Goal: Book appointment/travel/reservation

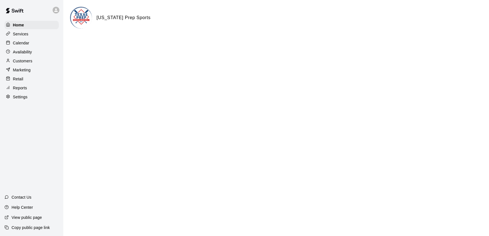
click at [24, 37] on p "Services" at bounding box center [20, 34] width 15 height 6
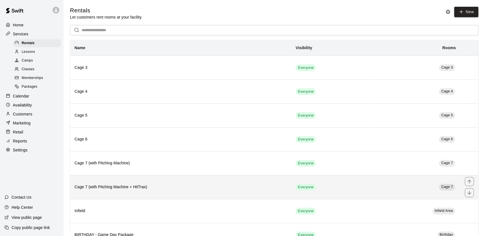
click at [152, 186] on h6 "Cage 7 (with Pitching Machine + HitTrax)" at bounding box center [180, 187] width 212 height 6
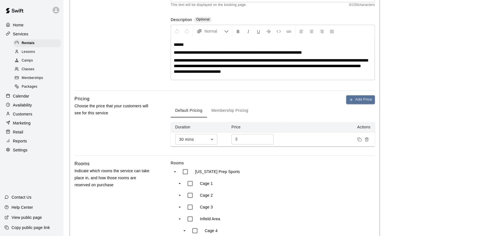
scroll to position [95, 0]
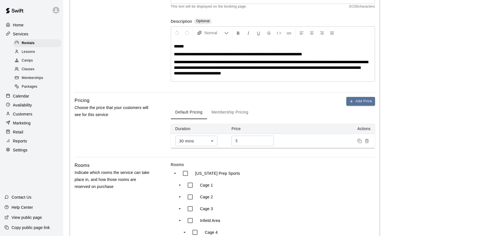
click at [208, 144] on body "**********" at bounding box center [244, 142] width 489 height 474
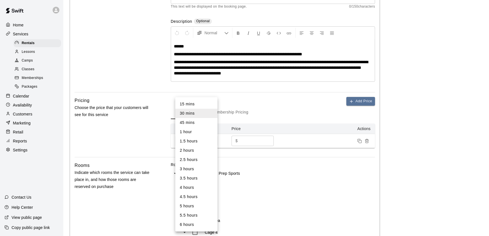
click at [270, 124] on div at bounding box center [244, 118] width 489 height 236
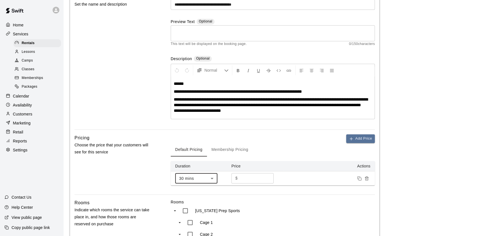
scroll to position [53, 0]
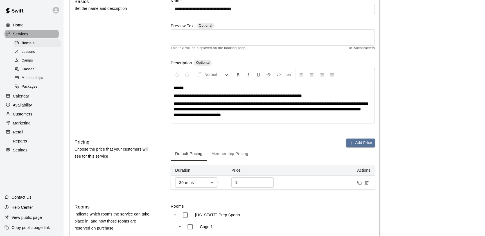
click at [33, 36] on div "Services" at bounding box center [31, 34] width 54 height 8
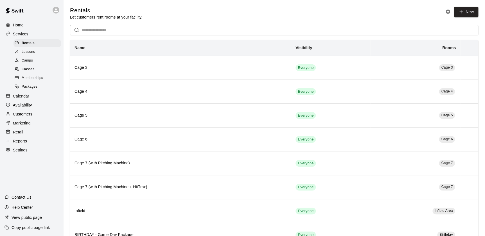
click at [30, 113] on div "Customers" at bounding box center [31, 114] width 54 height 8
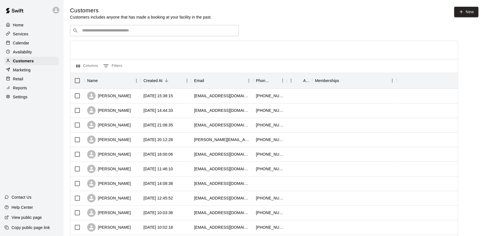
click at [87, 33] on input "Search customers by name or email" at bounding box center [158, 31] width 156 height 6
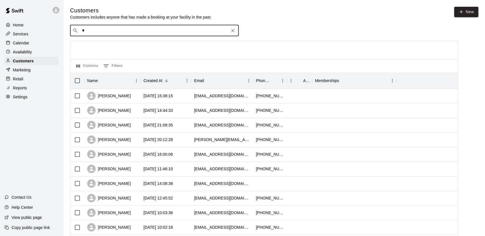
click at [87, 33] on input "*" at bounding box center [153, 31] width 147 height 6
type input "****"
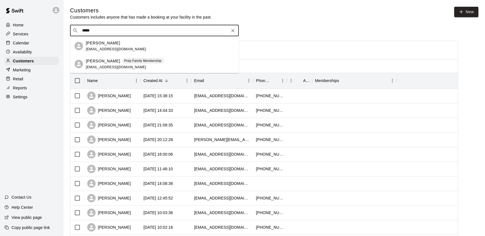
click at [109, 45] on p "[PERSON_NAME]" at bounding box center [103, 43] width 34 height 6
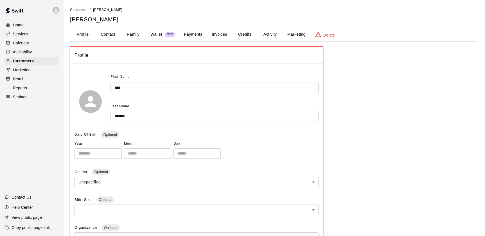
click at [268, 34] on button "Activity" at bounding box center [269, 34] width 25 height 13
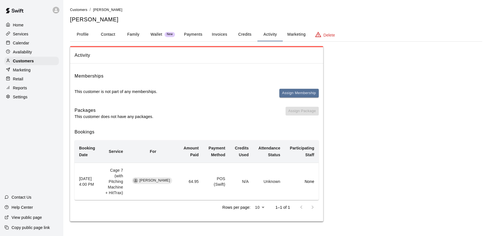
click at [82, 35] on button "Profile" at bounding box center [82, 34] width 25 height 13
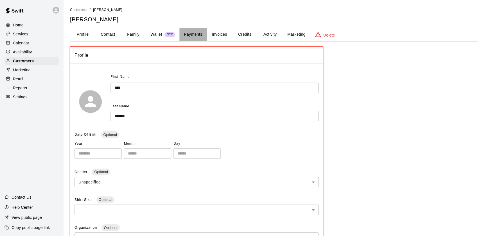
click at [188, 36] on button "Payments" at bounding box center [192, 34] width 27 height 13
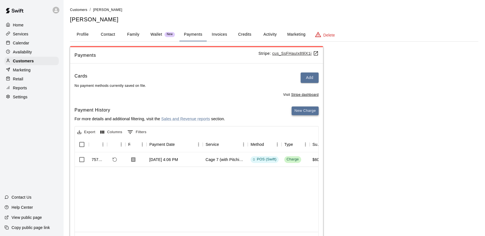
click at [306, 109] on button "New Charge" at bounding box center [305, 111] width 27 height 9
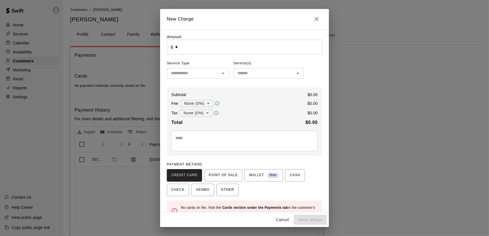
click at [188, 51] on input "*" at bounding box center [248, 47] width 147 height 15
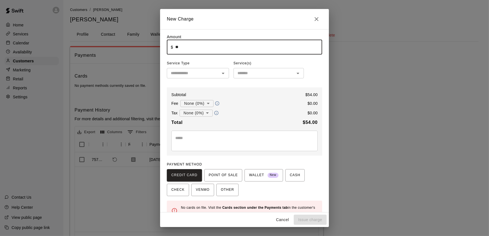
click at [199, 78] on div "​" at bounding box center [198, 73] width 62 height 10
type input "*****"
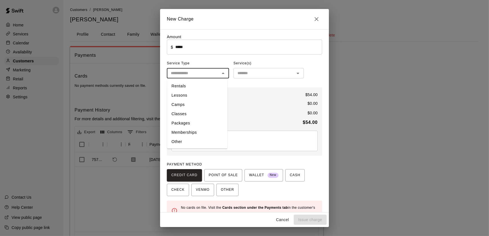
click at [179, 86] on li "Rentals" at bounding box center [197, 86] width 60 height 9
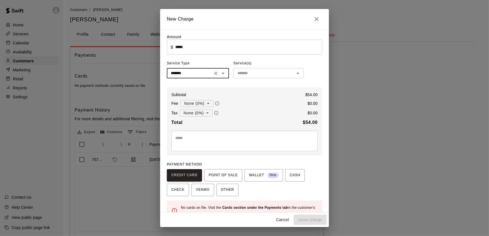
click at [247, 80] on div "Amount ​ $ ***** ​ Service Type ******* ​ Service(s) ​ Subtotal $ 54.00 Fee Non…" at bounding box center [244, 127] width 155 height 187
click at [241, 76] on input "text" at bounding box center [264, 73] width 58 height 7
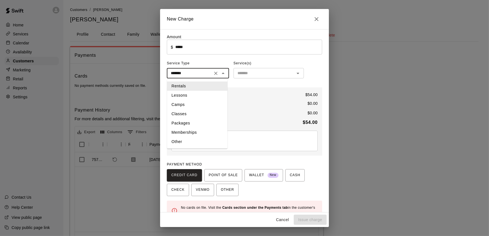
click at [207, 76] on input "*******" at bounding box center [189, 73] width 42 height 7
click at [197, 141] on li "Other" at bounding box center [197, 141] width 60 height 9
type input "*****"
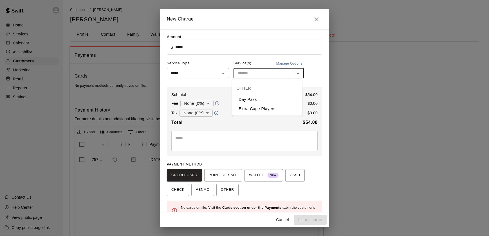
click at [257, 77] on input "text" at bounding box center [264, 73] width 58 height 7
click at [251, 98] on li "Day Pass" at bounding box center [267, 99] width 70 height 9
type input "********"
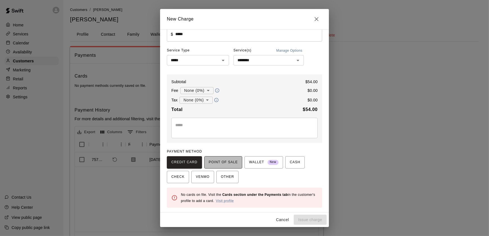
click at [226, 162] on span "POINT OF SALE" at bounding box center [223, 162] width 29 height 9
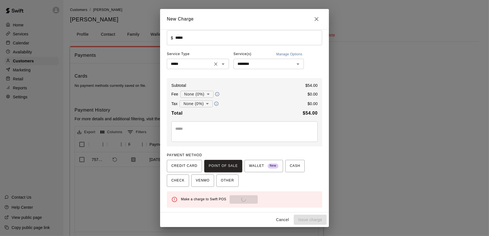
click at [191, 68] on div "***** ​" at bounding box center [198, 64] width 62 height 10
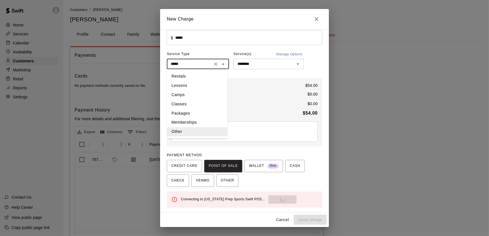
click at [192, 78] on li "Rentals" at bounding box center [197, 76] width 60 height 9
type input "*******"
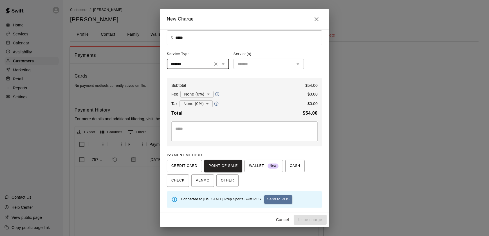
click at [242, 63] on input "text" at bounding box center [264, 63] width 58 height 7
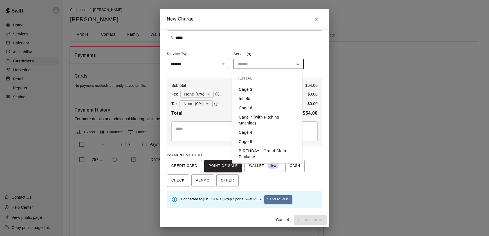
click at [260, 121] on li "Cage 7 (with Pitching Machine)" at bounding box center [267, 120] width 70 height 15
drag, startPoint x: 241, startPoint y: 64, endPoint x: 263, endPoint y: 151, distance: 89.2
click at [263, 151] on body "**********" at bounding box center [244, 132] width 489 height 265
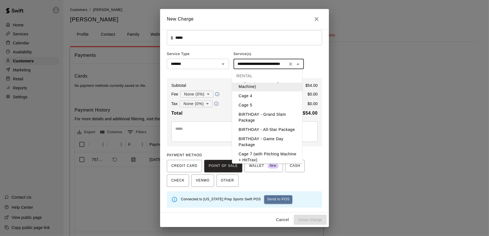
scroll to position [40, 0]
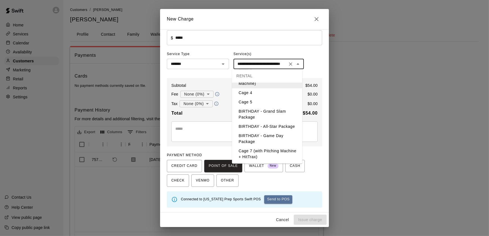
drag, startPoint x: 263, startPoint y: 151, endPoint x: 240, endPoint y: 154, distance: 23.6
click at [240, 154] on li "Cage 7 (with Pitching Machine + HitTrax)" at bounding box center [267, 153] width 70 height 15
type input "**********"
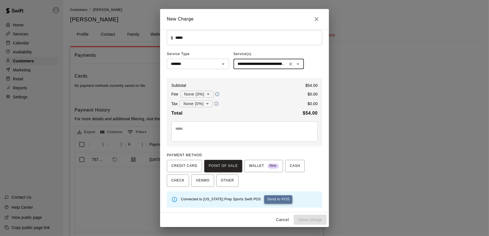
click at [264, 199] on button "Send to POS" at bounding box center [278, 199] width 28 height 8
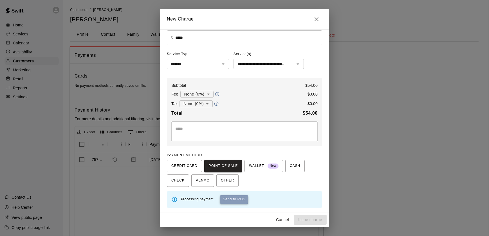
click at [233, 199] on button "Send to POS" at bounding box center [234, 199] width 28 height 8
type input "*"
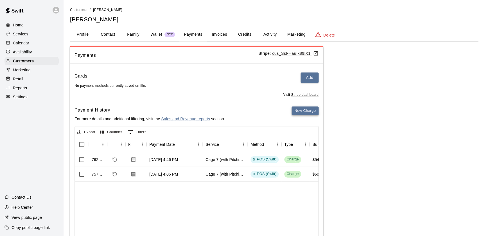
click at [301, 111] on button "New Charge" at bounding box center [305, 111] width 27 height 9
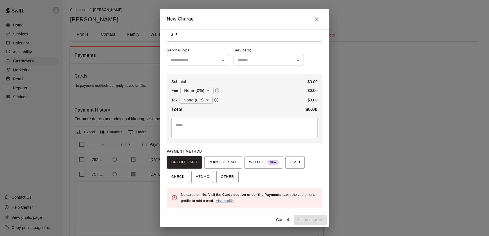
scroll to position [0, 0]
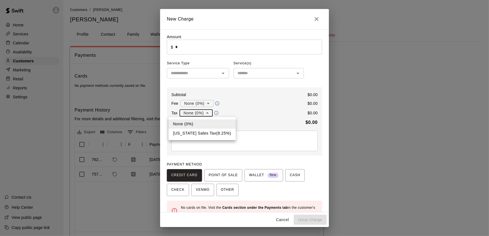
click at [196, 114] on body "Home Services Calendar Availability Customers Marketing Retail Reports Settings…" at bounding box center [244, 132] width 489 height 265
click at [196, 114] on div at bounding box center [244, 118] width 489 height 236
click at [186, 104] on body "Home Services Calendar Availability Customers Marketing Retail Reports Settings…" at bounding box center [244, 132] width 489 height 265
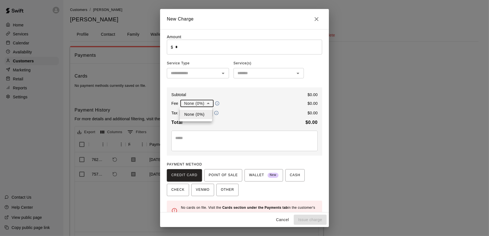
click at [186, 104] on div at bounding box center [244, 118] width 489 height 236
click at [191, 76] on input "text" at bounding box center [192, 73] width 49 height 7
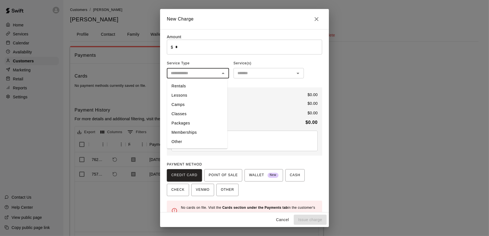
click at [190, 89] on li "Rentals" at bounding box center [197, 86] width 60 height 9
type input "*******"
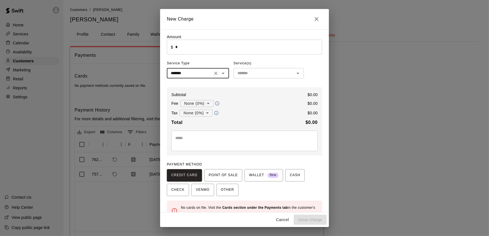
click at [243, 76] on input "text" at bounding box center [264, 73] width 58 height 7
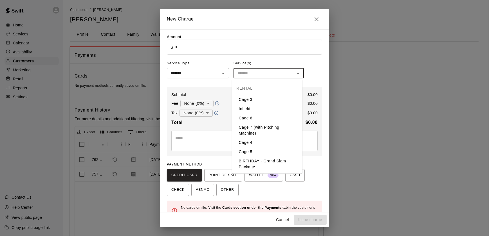
scroll to position [40, 0]
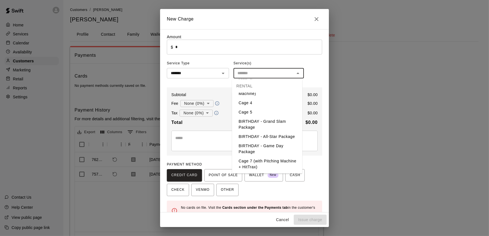
click at [259, 160] on li "Cage 7 (with Pitching Machine + HitTrax)" at bounding box center [267, 164] width 70 height 15
type input "**********"
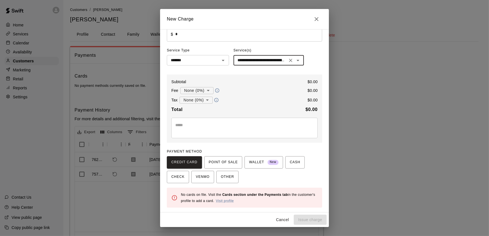
scroll to position [0, 0]
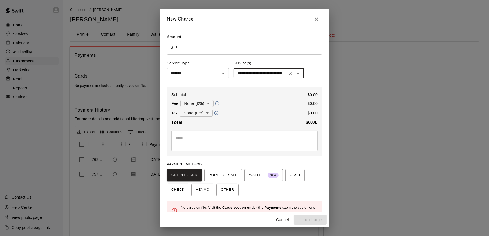
click at [218, 43] on input "*" at bounding box center [248, 47] width 147 height 15
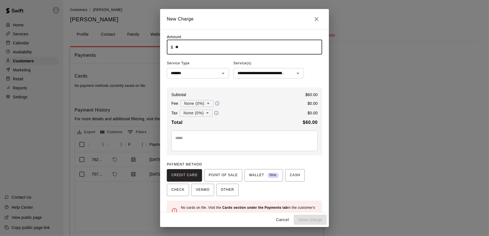
scroll to position [13, 0]
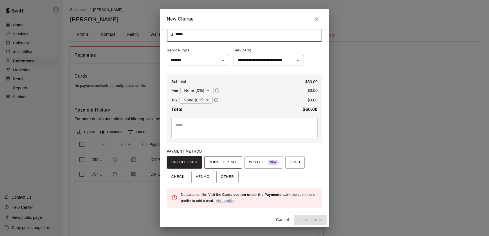
click at [214, 162] on span "POINT OF SALE" at bounding box center [223, 162] width 29 height 9
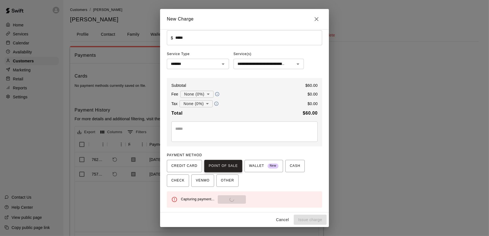
scroll to position [10, 0]
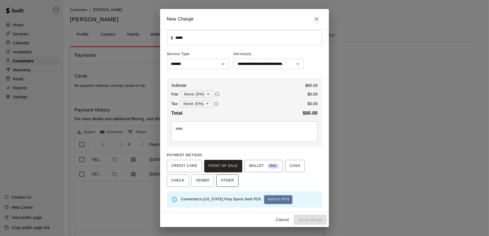
click at [228, 179] on span "OTHER" at bounding box center [227, 180] width 13 height 9
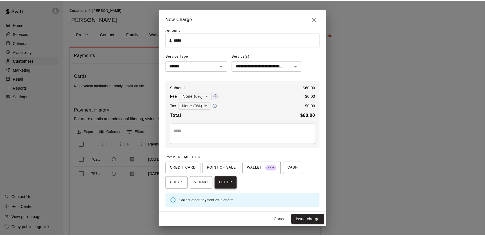
scroll to position [7, 0]
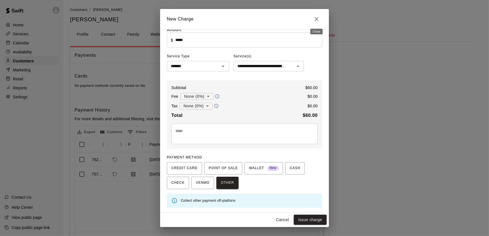
click at [316, 21] on icon "Close" at bounding box center [316, 19] width 7 height 7
type input "*"
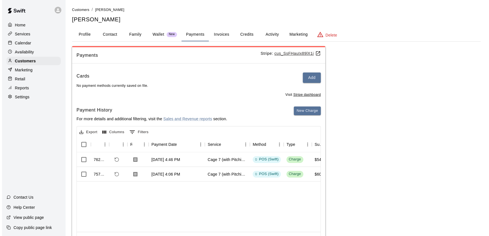
scroll to position [29, 0]
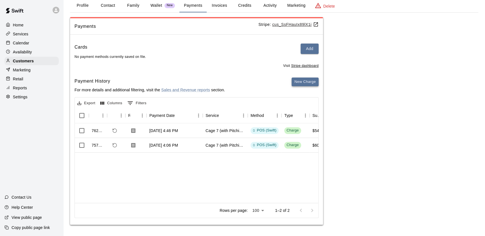
click at [307, 82] on button "New Charge" at bounding box center [305, 82] width 27 height 9
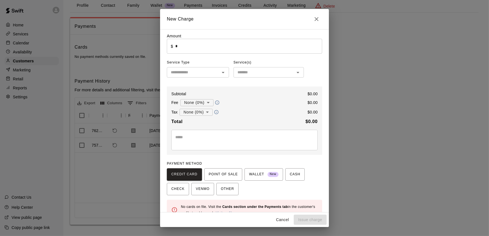
scroll to position [0, 0]
click at [249, 141] on textarea at bounding box center [244, 140] width 138 height 11
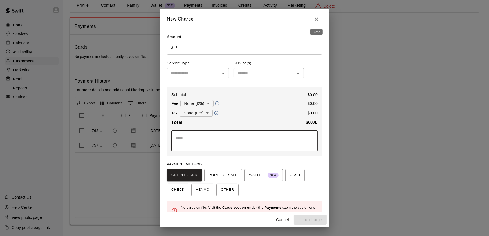
click at [315, 16] on icon "Close" at bounding box center [316, 19] width 7 height 7
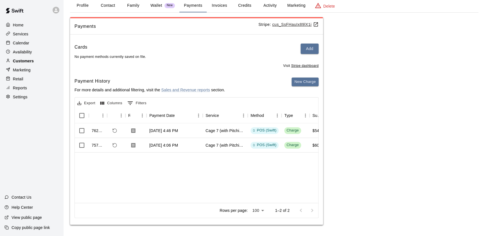
click at [39, 62] on div "Customers" at bounding box center [31, 61] width 54 height 8
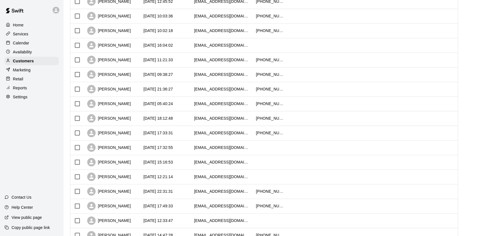
scroll to position [250, 0]
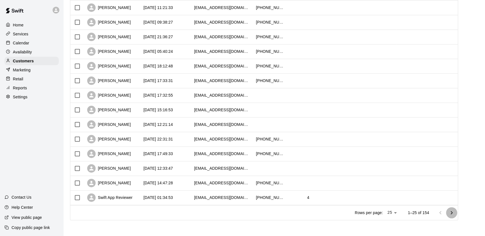
click at [452, 212] on icon "Go to next page" at bounding box center [451, 212] width 7 height 7
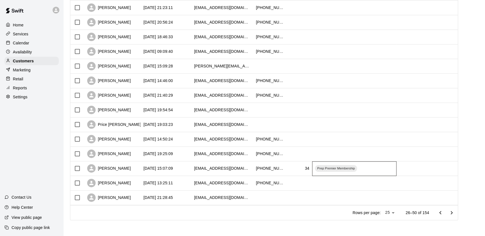
click at [359, 171] on div "Prep Premier Membership" at bounding box center [354, 168] width 84 height 15
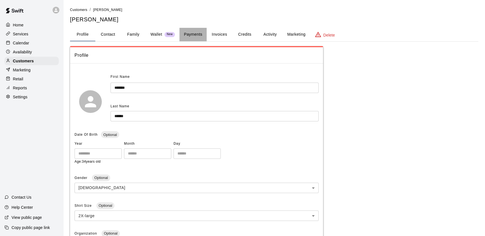
click at [194, 35] on button "Payments" at bounding box center [192, 34] width 27 height 13
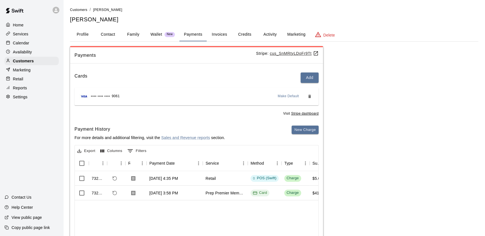
click at [299, 124] on div "Cards Add **** **** **** 9061 Make Default Visit Stripe dashboard Payment Histo…" at bounding box center [196, 170] width 253 height 205
click at [307, 129] on button "New Charge" at bounding box center [305, 130] width 27 height 9
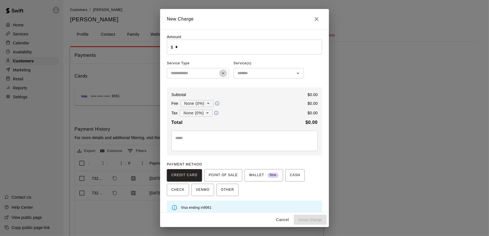
click at [222, 73] on icon "Open" at bounding box center [223, 73] width 3 height 1
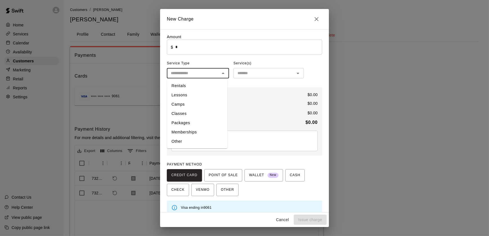
click at [211, 88] on li "Rentals" at bounding box center [197, 85] width 60 height 9
type input "*******"
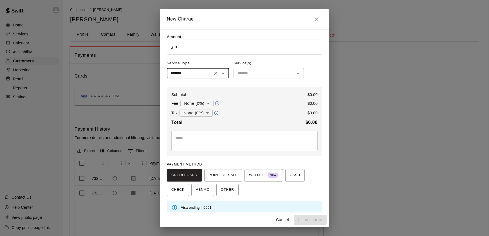
click at [251, 77] on input "text" at bounding box center [264, 73] width 58 height 7
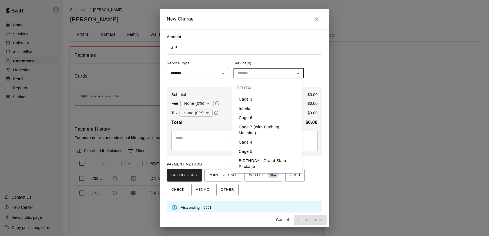
scroll to position [40, 0]
click at [259, 107] on li "Cage 4" at bounding box center [267, 102] width 70 height 9
type input "******"
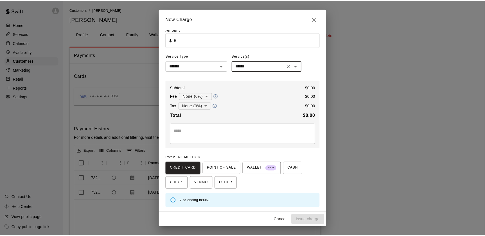
scroll to position [0, 0]
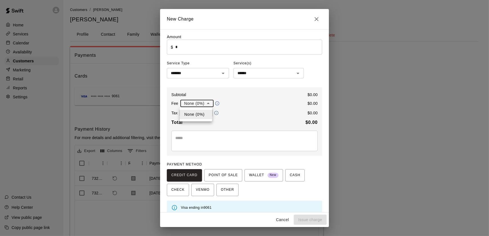
click at [210, 101] on body "Home Services Calendar Availability Customers Marketing Retail Reports Settings…" at bounding box center [244, 142] width 489 height 284
click at [208, 103] on div at bounding box center [244, 118] width 489 height 236
click at [204, 116] on body "Home Services Calendar Availability Customers Marketing Retail Reports Settings…" at bounding box center [244, 142] width 489 height 284
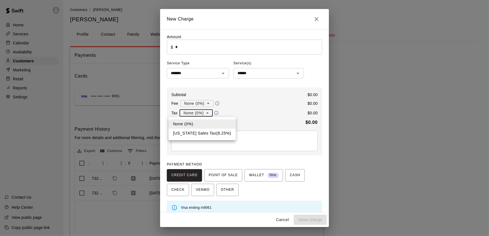
click at [205, 114] on div at bounding box center [244, 118] width 489 height 236
click at [317, 19] on icon "Close" at bounding box center [316, 19] width 4 height 4
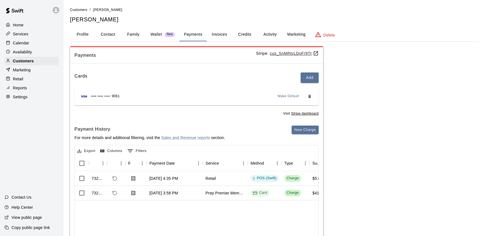
scroll to position [48, 0]
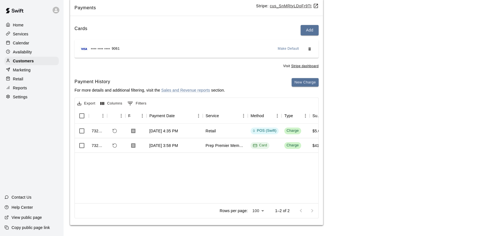
click at [42, 45] on div "Calendar" at bounding box center [31, 43] width 54 height 8
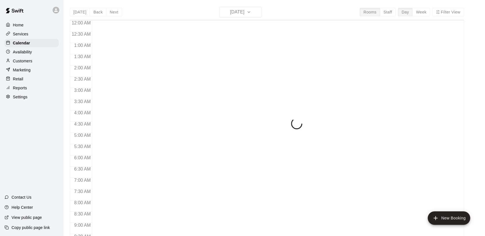
scroll to position [317, 0]
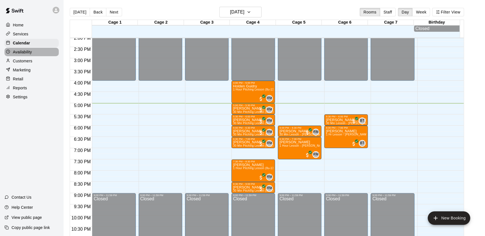
click at [44, 51] on div "Availability" at bounding box center [31, 52] width 54 height 8
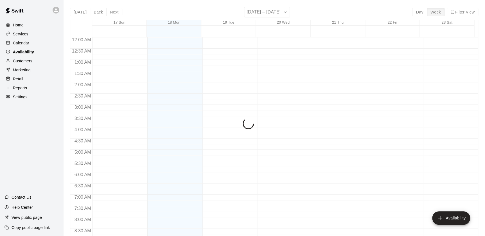
scroll to position [334, 0]
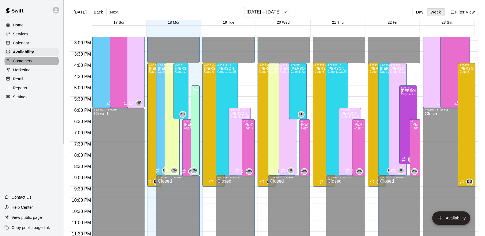
click at [49, 61] on div "Customers" at bounding box center [31, 61] width 54 height 8
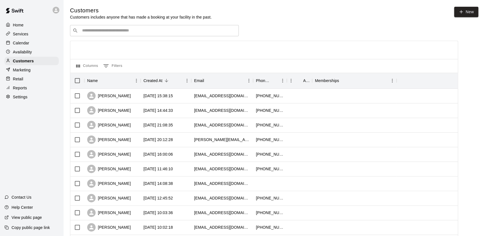
click at [42, 79] on div "Retail" at bounding box center [31, 79] width 54 height 8
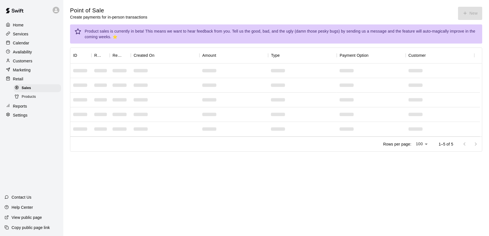
click at [40, 64] on div "Customers" at bounding box center [31, 61] width 54 height 8
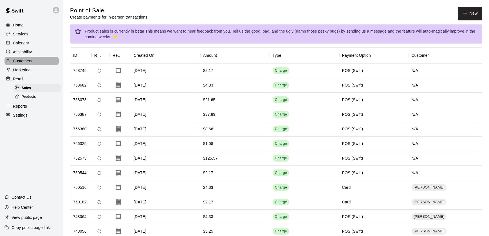
click at [44, 63] on div "Customers" at bounding box center [31, 61] width 54 height 8
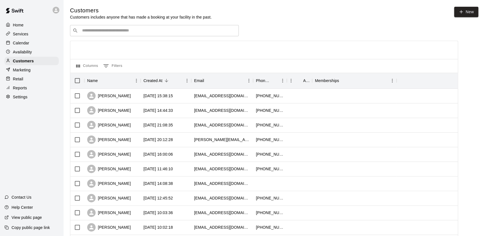
click at [121, 36] on div "​ ​" at bounding box center [154, 30] width 169 height 11
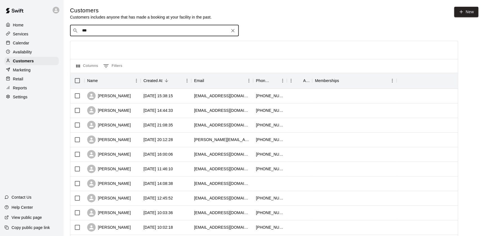
type input "****"
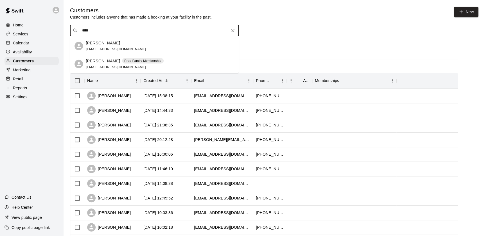
click at [127, 47] on div "[PERSON_NAME] [EMAIL_ADDRESS][DOMAIN_NAME]" at bounding box center [160, 46] width 148 height 12
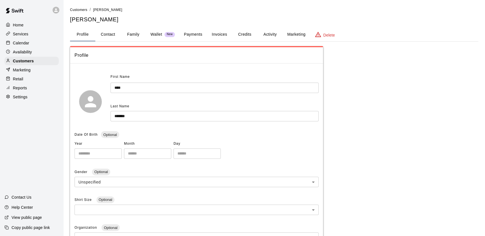
click at [171, 31] on button "Wallet New" at bounding box center [162, 34] width 33 height 13
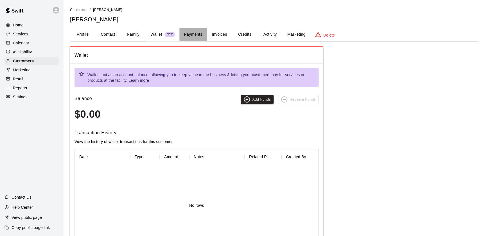
click at [188, 38] on button "Payments" at bounding box center [192, 34] width 27 height 13
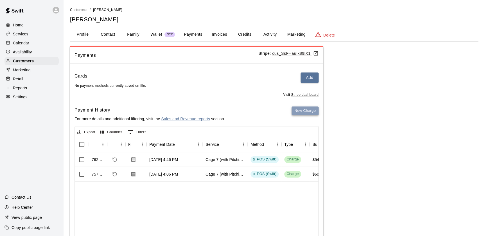
click at [300, 113] on button "New Charge" at bounding box center [305, 111] width 27 height 9
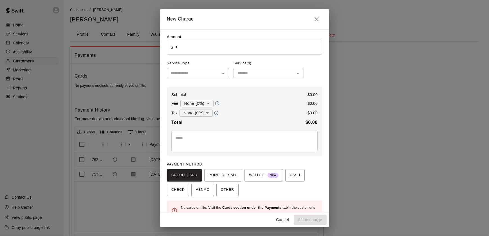
click at [180, 50] on input "*" at bounding box center [248, 47] width 147 height 15
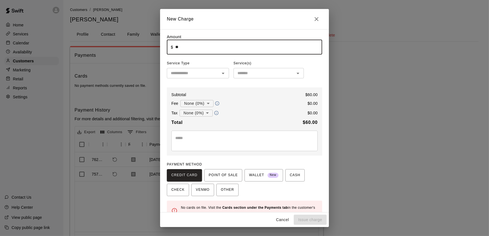
type input "*****"
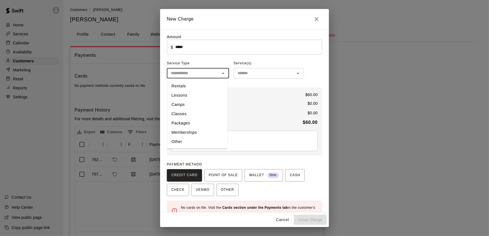
click at [215, 70] on input "text" at bounding box center [192, 73] width 49 height 7
click at [226, 87] on li "Rentals" at bounding box center [197, 86] width 60 height 9
type input "*******"
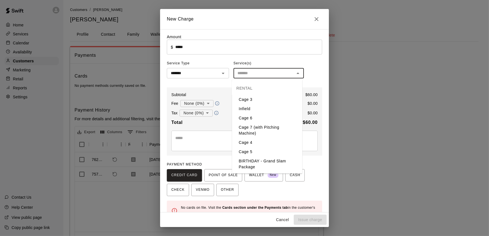
click at [257, 74] on input "text" at bounding box center [264, 73] width 58 height 7
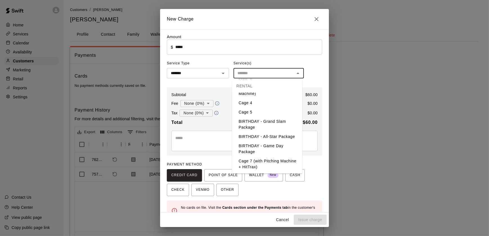
click at [269, 166] on li "Cage 7 (with Pitching Machine + HitTrax)" at bounding box center [267, 164] width 70 height 15
type input "**********"
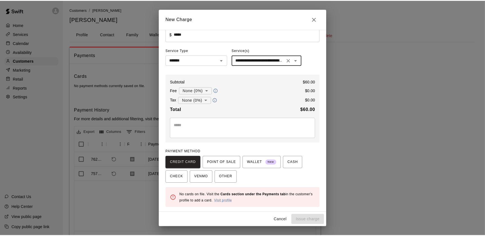
scroll to position [0, 0]
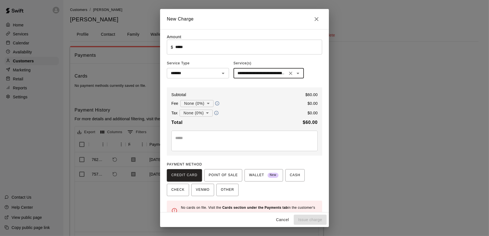
click at [112, 48] on div "**********" at bounding box center [244, 118] width 489 height 236
type input "*"
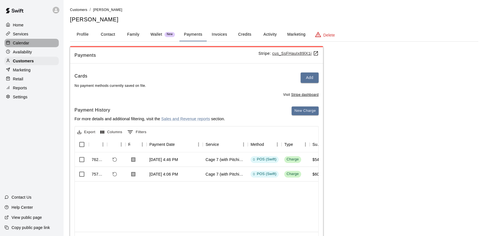
click at [29, 45] on div "Calendar" at bounding box center [31, 43] width 54 height 8
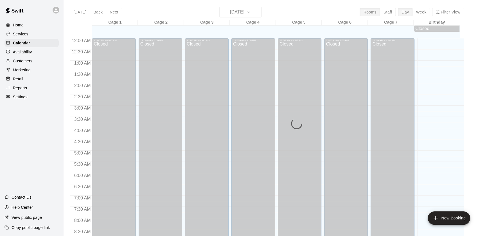
scroll to position [317, 0]
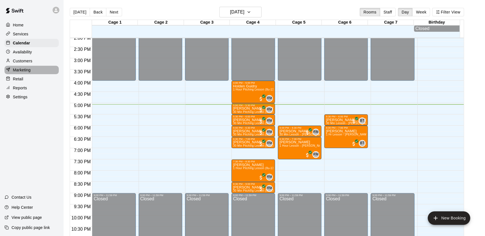
click at [24, 71] on p "Marketing" at bounding box center [22, 70] width 18 height 6
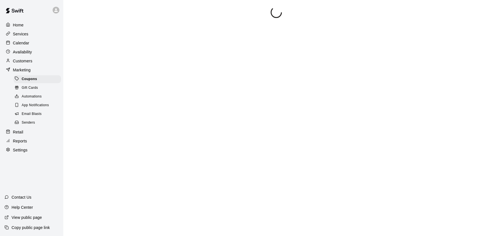
click at [40, 62] on div "Customers" at bounding box center [31, 61] width 54 height 8
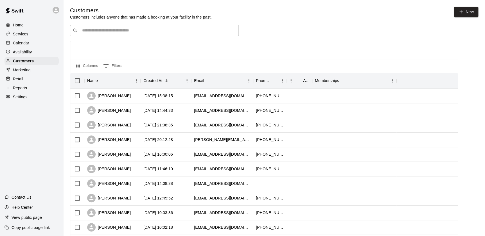
click at [111, 34] on div "​ ​" at bounding box center [154, 30] width 169 height 11
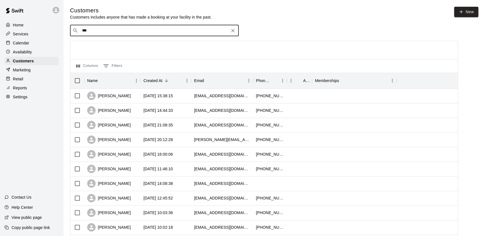
type input "****"
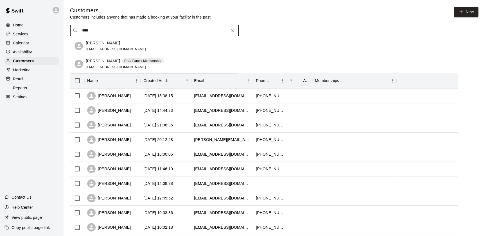
click at [133, 48] on div "[PERSON_NAME] [EMAIL_ADDRESS][DOMAIN_NAME]" at bounding box center [160, 46] width 148 height 12
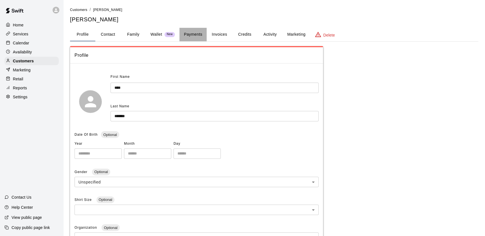
click at [205, 33] on button "Payments" at bounding box center [192, 34] width 27 height 13
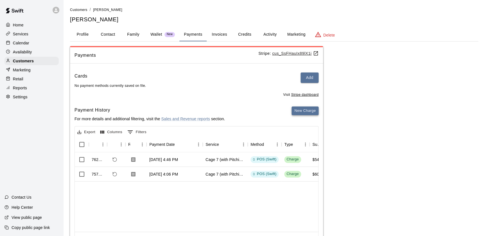
click at [298, 113] on button "New Charge" at bounding box center [305, 111] width 27 height 9
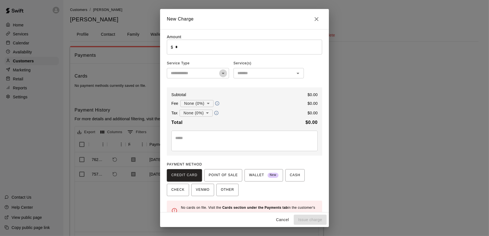
click at [222, 73] on icon "Open" at bounding box center [223, 73] width 7 height 7
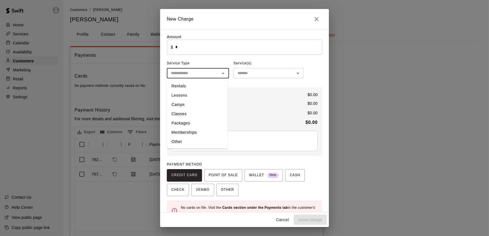
click at [179, 84] on li "Rentals" at bounding box center [197, 86] width 60 height 9
type input "*******"
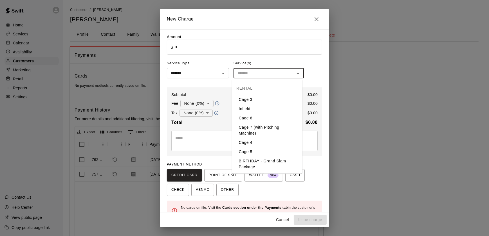
click at [268, 75] on input "text" at bounding box center [264, 73] width 58 height 7
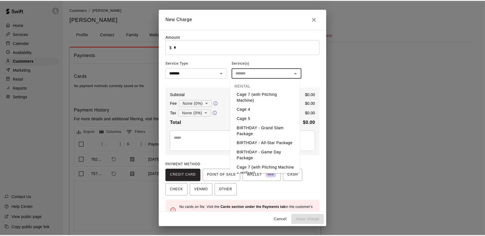
scroll to position [40, 0]
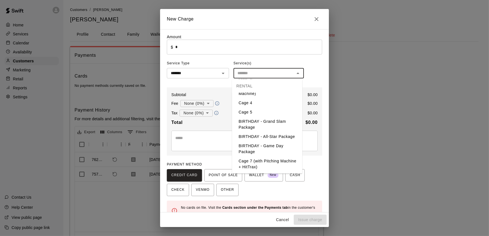
click at [273, 162] on li "Cage 7 (with Pitching Machine + HitTrax)" at bounding box center [267, 164] width 70 height 15
type input "**********"
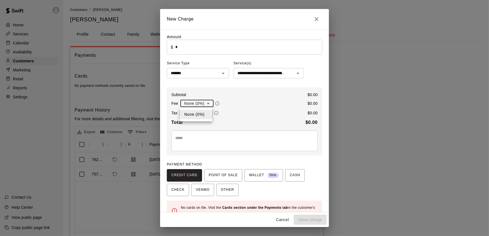
click at [206, 105] on body "**********" at bounding box center [244, 132] width 489 height 265
click at [206, 105] on div at bounding box center [244, 118] width 489 height 236
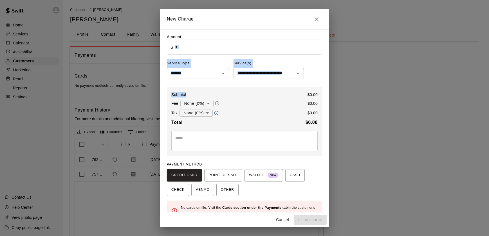
drag, startPoint x: 225, startPoint y: 95, endPoint x: 226, endPoint y: 44, distance: 50.3
click at [226, 44] on div "**********" at bounding box center [244, 127] width 155 height 187
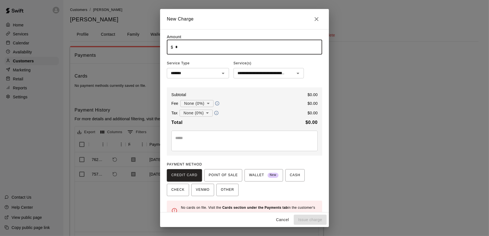
click at [226, 44] on input "*" at bounding box center [248, 47] width 147 height 15
click at [315, 19] on icon "Close" at bounding box center [316, 19] width 4 height 4
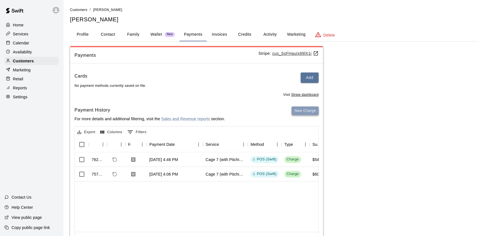
click at [304, 112] on button "New Charge" at bounding box center [305, 111] width 27 height 9
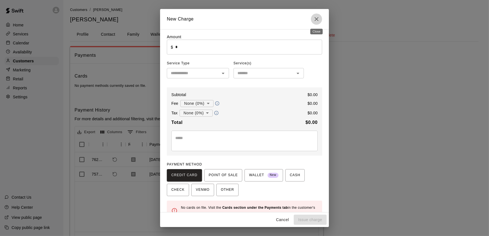
click at [317, 18] on icon "Close" at bounding box center [316, 19] width 7 height 7
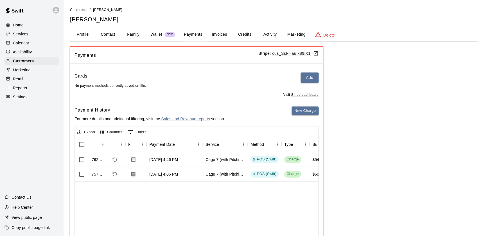
click at [24, 40] on div "Calendar" at bounding box center [31, 43] width 54 height 8
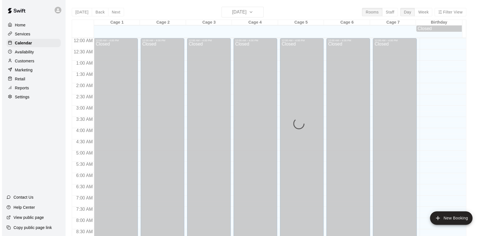
scroll to position [317, 0]
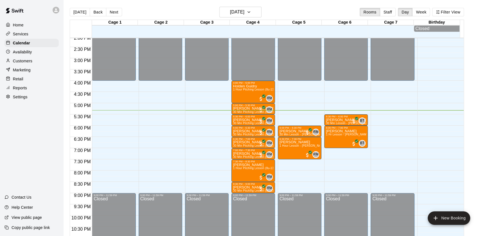
click at [28, 62] on p "Customers" at bounding box center [22, 61] width 19 height 6
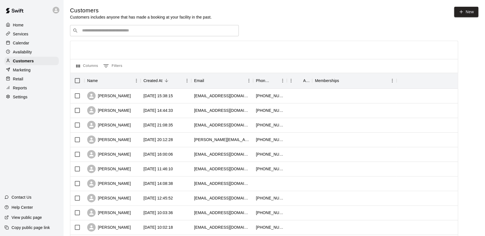
click at [137, 33] on input "Search customers by name or email" at bounding box center [158, 31] width 156 height 6
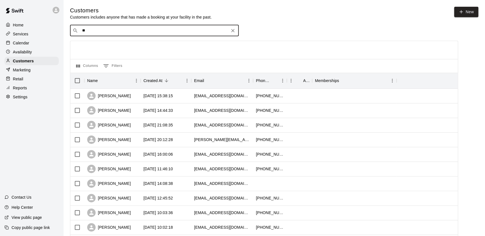
type input "***"
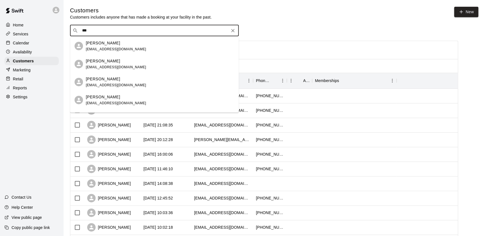
click at [111, 42] on p "[PERSON_NAME]" at bounding box center [103, 43] width 34 height 6
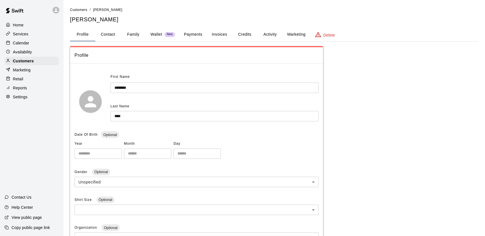
click at [191, 32] on button "Payments" at bounding box center [192, 34] width 27 height 13
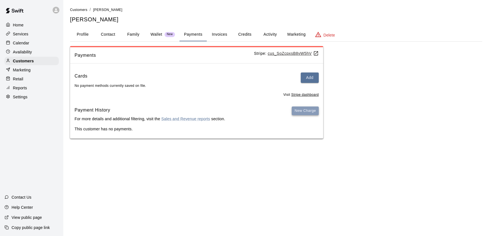
click at [308, 114] on button "New Charge" at bounding box center [305, 111] width 27 height 9
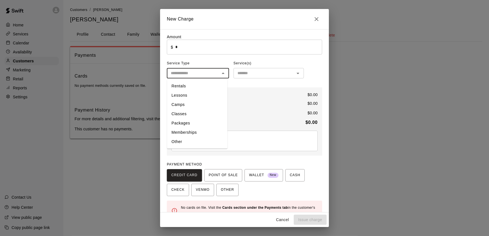
click at [197, 76] on input "text" at bounding box center [192, 73] width 49 height 7
click at [186, 80] on ul "Rentals Lessons Camps Classes Packages Memberships Other" at bounding box center [197, 113] width 60 height 69
click at [197, 84] on li "Rentals" at bounding box center [197, 86] width 60 height 9
type input "*******"
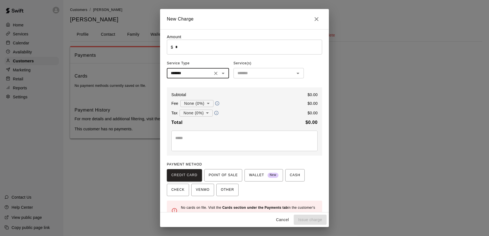
click at [245, 71] on input "text" at bounding box center [264, 73] width 58 height 7
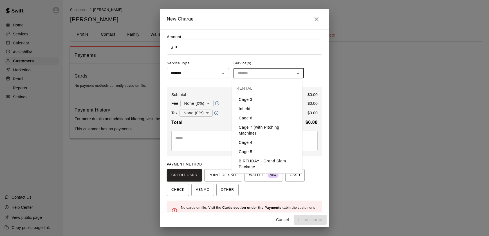
click at [267, 149] on li "Cage 5" at bounding box center [267, 151] width 70 height 9
type input "******"
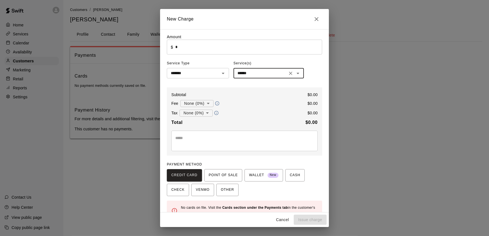
click at [191, 50] on input "*" at bounding box center [248, 47] width 147 height 15
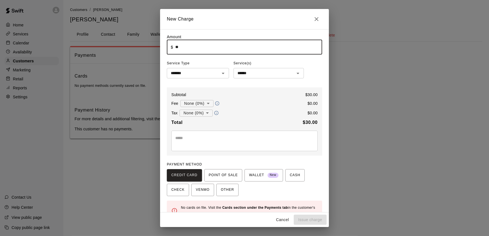
type input "*"
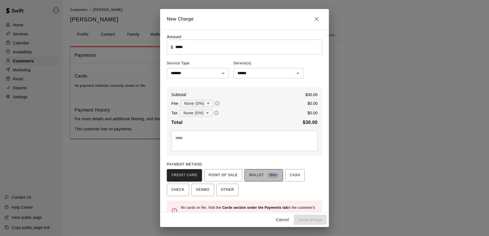
click at [252, 176] on span "WALLET New" at bounding box center [264, 175] width 30 height 9
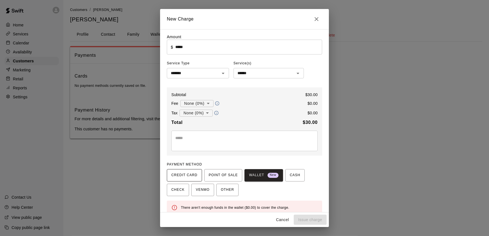
click at [181, 179] on span "CREDIT CARD" at bounding box center [184, 175] width 26 height 9
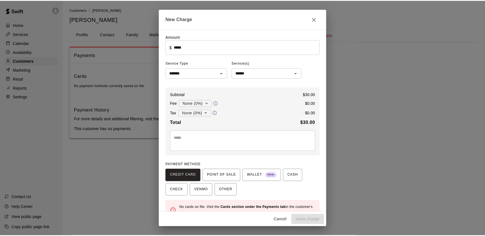
scroll to position [13, 0]
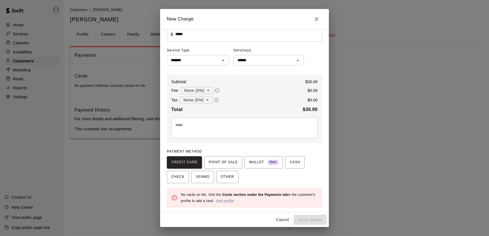
click at [254, 183] on div "CREDIT CARD POINT OF SALE WALLET New CASH CHECK VENMO OTHER" at bounding box center [244, 169] width 155 height 27
click at [317, 20] on icon "Close" at bounding box center [316, 19] width 4 height 4
type input "*"
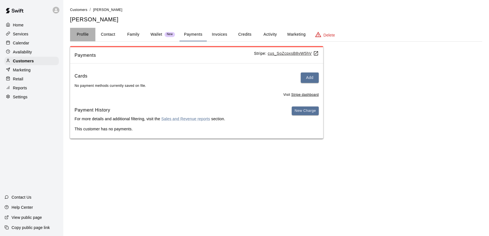
click at [80, 33] on button "Profile" at bounding box center [82, 34] width 25 height 13
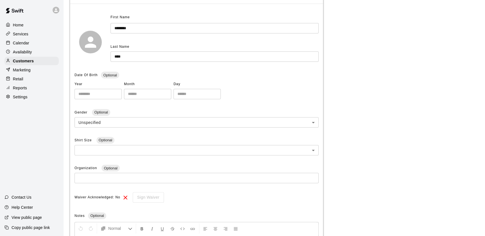
scroll to position [0, 0]
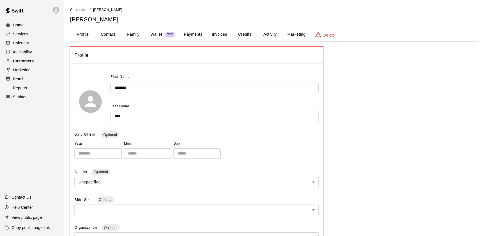
click at [20, 62] on p "Customers" at bounding box center [23, 61] width 21 height 6
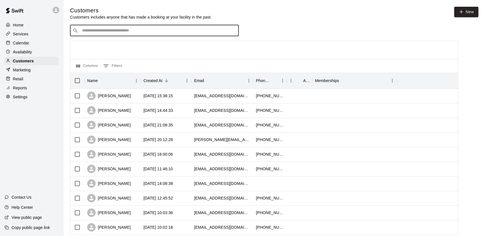
click at [96, 31] on input "Search customers by name or email" at bounding box center [158, 31] width 156 height 6
type input "****"
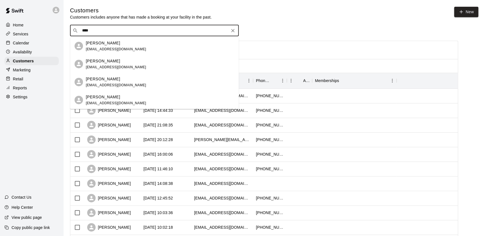
click at [98, 82] on div "[PERSON_NAME] [PERSON_NAME][EMAIL_ADDRESS][DOMAIN_NAME]" at bounding box center [116, 82] width 60 height 12
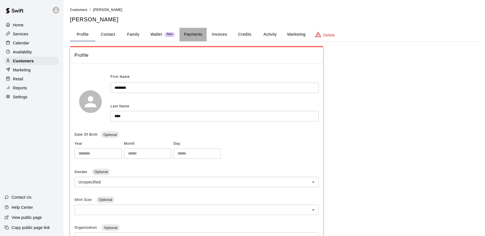
click at [197, 33] on button "Payments" at bounding box center [192, 34] width 27 height 13
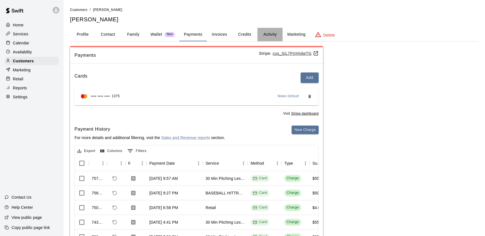
click at [265, 37] on button "Activity" at bounding box center [269, 34] width 25 height 13
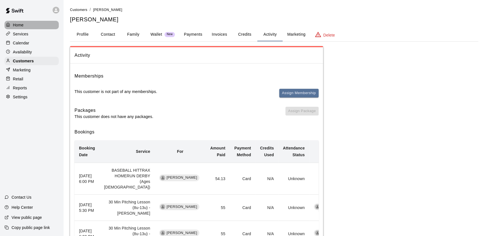
click at [23, 22] on p "Home" at bounding box center [18, 25] width 11 height 6
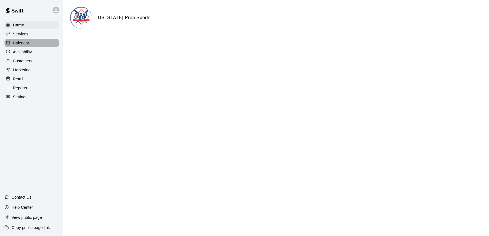
click at [23, 43] on p "Calendar" at bounding box center [21, 43] width 16 height 6
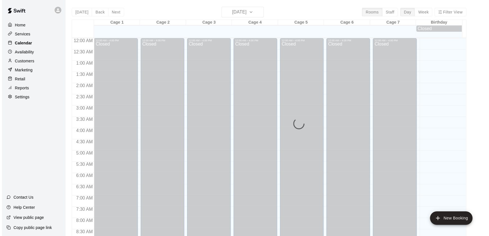
scroll to position [317, 0]
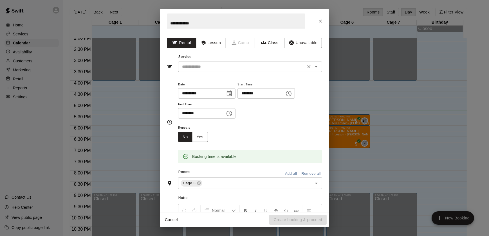
type input "**********"
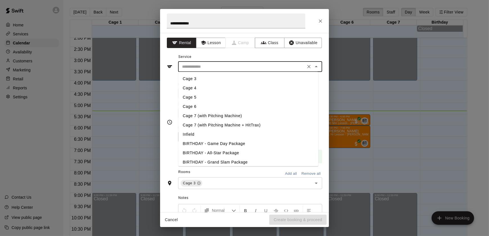
click at [189, 66] on input "text" at bounding box center [242, 66] width 124 height 7
click at [190, 88] on li "Cage 4" at bounding box center [248, 87] width 140 height 9
click at [197, 70] on input "******" at bounding box center [242, 66] width 124 height 7
click at [188, 77] on li "Cage 3" at bounding box center [248, 78] width 140 height 9
type input "******"
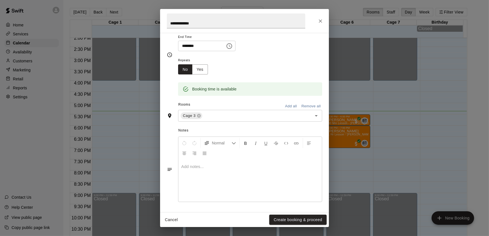
scroll to position [0, 0]
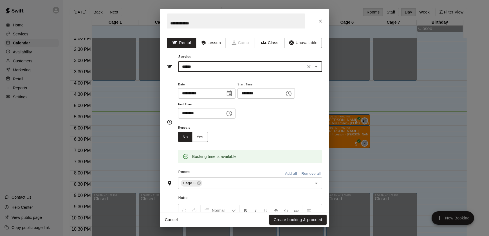
click at [320, 21] on icon "Close" at bounding box center [320, 21] width 6 height 6
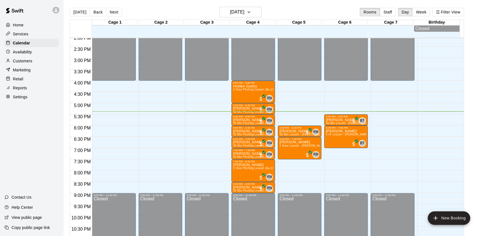
click at [39, 63] on div "Customers" at bounding box center [31, 61] width 54 height 8
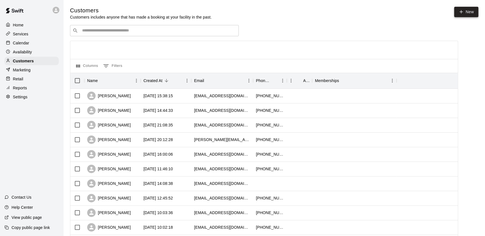
click at [475, 9] on link "New" at bounding box center [466, 12] width 24 height 10
select select "**"
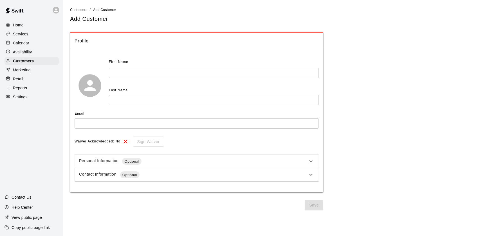
click at [178, 77] on input "text" at bounding box center [214, 73] width 210 height 10
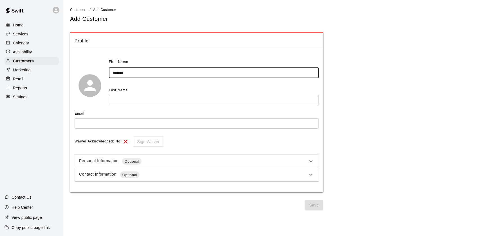
type input "*******"
click at [176, 100] on input "text" at bounding box center [214, 100] width 210 height 10
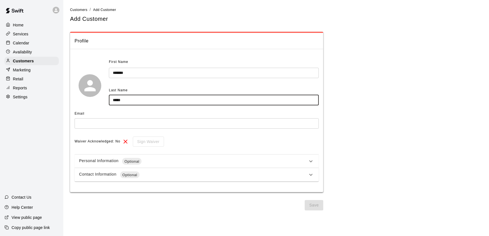
type input "*****"
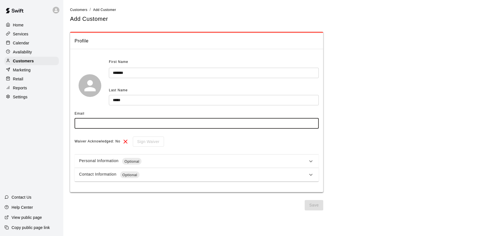
click at [172, 127] on input "text" at bounding box center [196, 123] width 244 height 10
type input "**********"
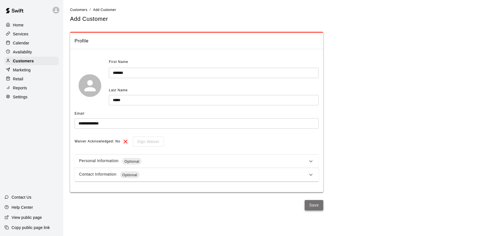
click at [314, 209] on button "Save" at bounding box center [313, 205] width 19 height 10
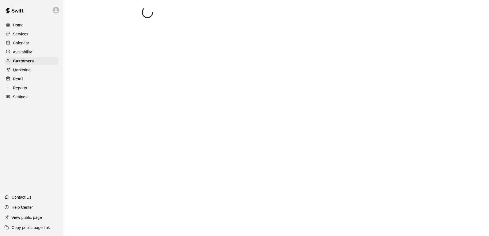
select select "**"
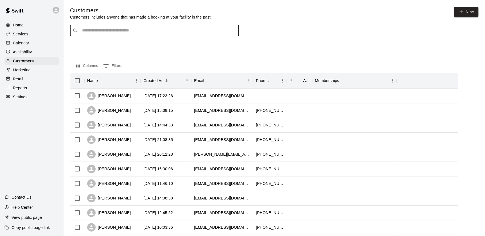
click at [96, 31] on input "Search customers by name or email" at bounding box center [158, 31] width 156 height 6
type input "*****"
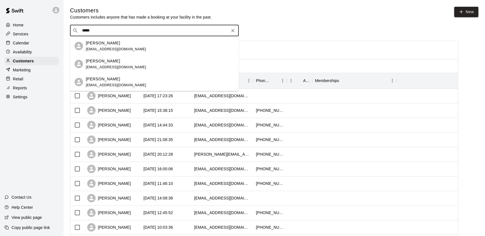
click at [118, 51] on div "[PERSON_NAME] [EMAIL_ADDRESS][DOMAIN_NAME]" at bounding box center [160, 46] width 148 height 12
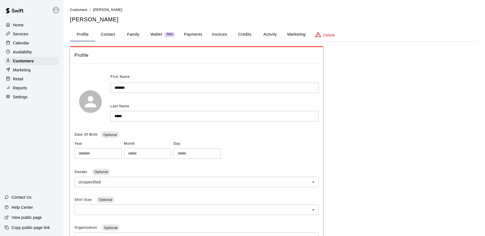
click at [191, 35] on button "Payments" at bounding box center [192, 34] width 27 height 13
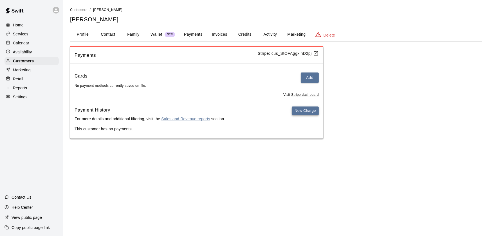
click at [305, 110] on button "New Charge" at bounding box center [305, 111] width 27 height 9
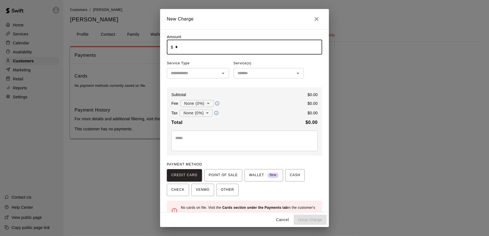
click at [198, 51] on input "*" at bounding box center [248, 47] width 147 height 15
type input "*****"
click at [200, 75] on input "text" at bounding box center [192, 73] width 49 height 7
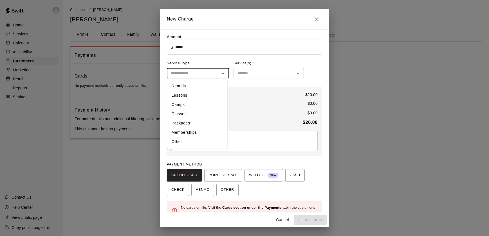
click at [204, 84] on li "Rentals" at bounding box center [197, 86] width 60 height 9
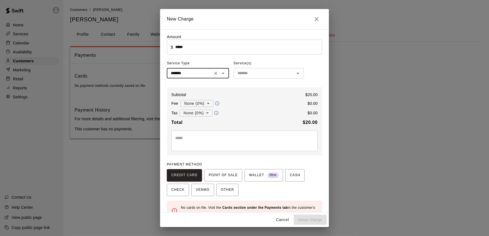
click at [241, 74] on input "text" at bounding box center [264, 73] width 58 height 7
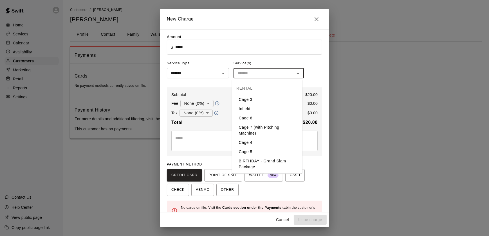
scroll to position [40, 0]
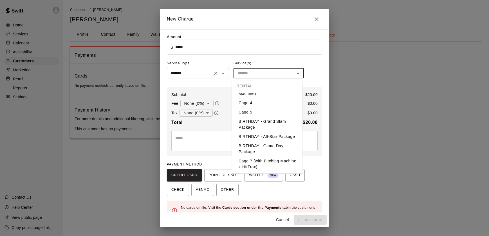
click at [179, 76] on input "*******" at bounding box center [189, 73] width 42 height 7
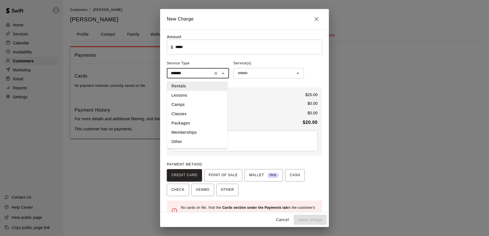
click at [198, 141] on li "Other" at bounding box center [197, 141] width 60 height 9
type input "*****"
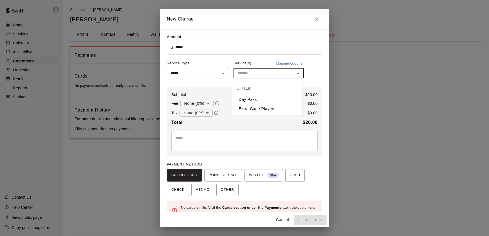
click at [254, 73] on input "text" at bounding box center [264, 73] width 58 height 7
click at [270, 99] on li "Day Pass" at bounding box center [267, 99] width 70 height 9
type input "********"
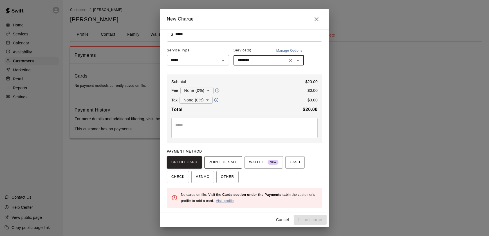
click at [216, 163] on span "POINT OF SALE" at bounding box center [223, 162] width 29 height 9
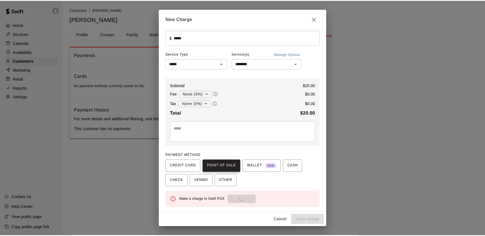
scroll to position [10, 0]
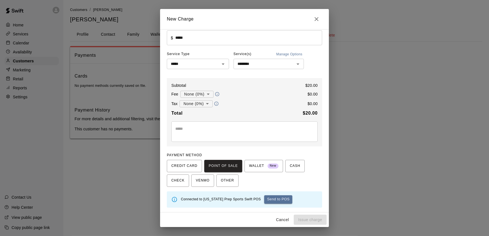
drag, startPoint x: 269, startPoint y: 196, endPoint x: 262, endPoint y: 198, distance: 7.4
click at [264, 198] on button "Send to POS" at bounding box center [278, 199] width 28 height 8
type input "*"
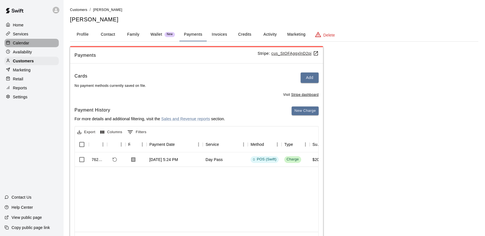
click at [22, 47] on div "Calendar" at bounding box center [31, 43] width 54 height 8
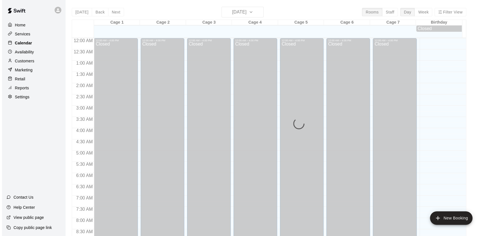
scroll to position [317, 0]
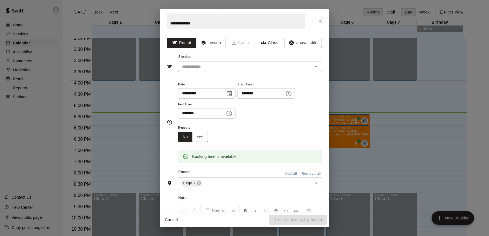
type input "**********"
click at [232, 112] on icon "Choose time, selected time is 6:30 PM" at bounding box center [229, 113] width 7 height 7
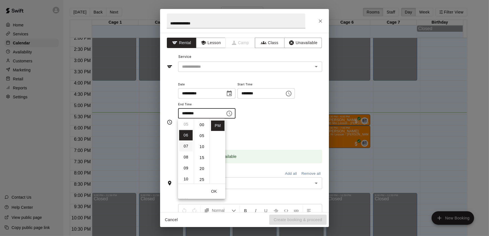
scroll to position [55, 0]
click at [188, 126] on ul "12 01 02 03 04 05 06 07 08 09 10 11" at bounding box center [186, 151] width 16 height 65
click at [201, 163] on li "30" at bounding box center [201, 160] width 13 height 10
click at [185, 126] on ul "12 01 02 03 04 05 06 07 08 09 10 11" at bounding box center [186, 151] width 16 height 65
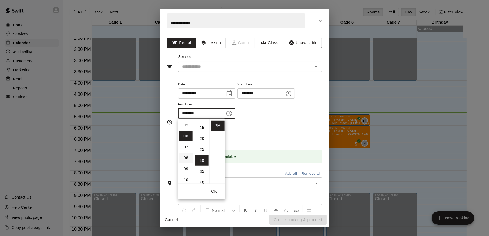
drag, startPoint x: 185, startPoint y: 126, endPoint x: 188, endPoint y: 162, distance: 35.8
click at [188, 162] on ul "12 01 02 03 04 05 06 07 08 09 10 11" at bounding box center [186, 151] width 16 height 65
click at [291, 96] on icon "Choose time, selected time is 6:00 PM" at bounding box center [289, 94] width 6 height 6
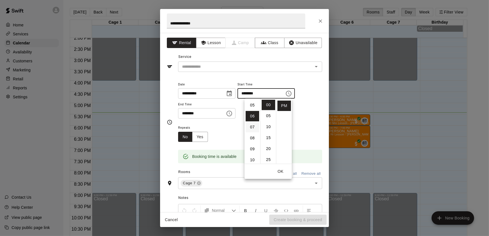
scroll to position [54, 0]
click at [250, 103] on li "05" at bounding box center [251, 105] width 13 height 10
click at [270, 146] on li "30" at bounding box center [267, 143] width 13 height 10
type input "********"
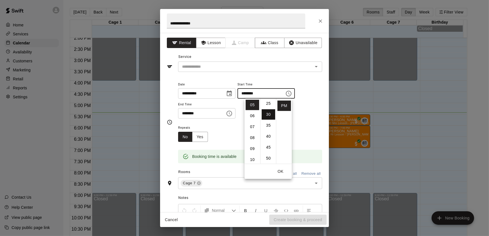
scroll to position [66, 0]
click at [231, 113] on icon "Choose time, selected time is 6:30 PM" at bounding box center [230, 113] width 2 height 3
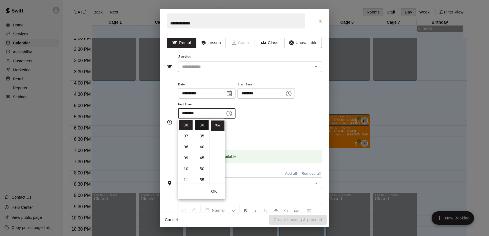
scroll to position [0, 0]
click at [200, 123] on li "00" at bounding box center [201, 125] width 13 height 10
type input "********"
click at [253, 126] on div "Repeats No Yes" at bounding box center [250, 133] width 144 height 18
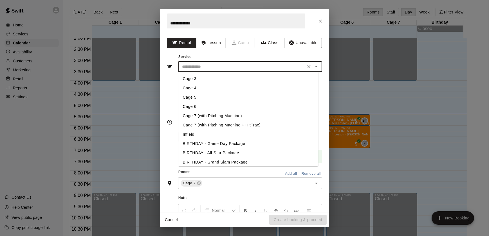
click at [192, 64] on input "text" at bounding box center [242, 66] width 124 height 7
click at [207, 124] on li "Cage 7 (with Pitching Machine + HitTrax)" at bounding box center [248, 125] width 140 height 9
type input "**********"
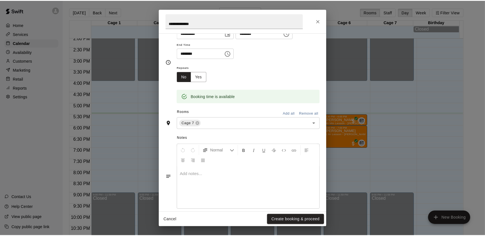
scroll to position [67, 0]
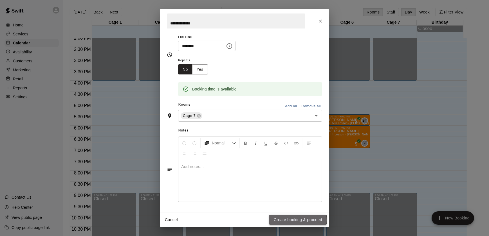
click at [287, 220] on button "Create booking & proceed" at bounding box center [297, 220] width 57 height 10
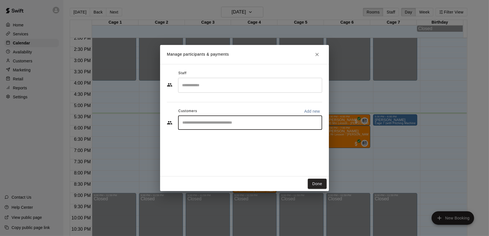
click at [200, 123] on input "Start typing to search customers..." at bounding box center [249, 123] width 139 height 6
type input "******"
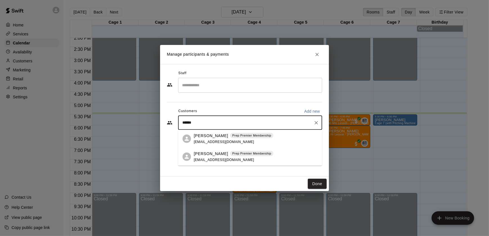
click at [198, 140] on span "[EMAIL_ADDRESS][DOMAIN_NAME]" at bounding box center [224, 142] width 60 height 4
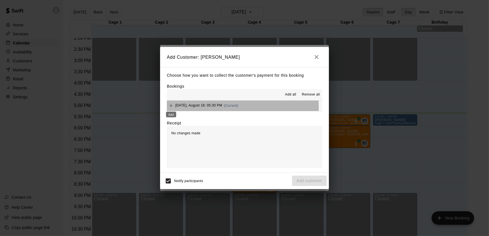
click at [170, 108] on div "Add" at bounding box center [170, 113] width 11 height 10
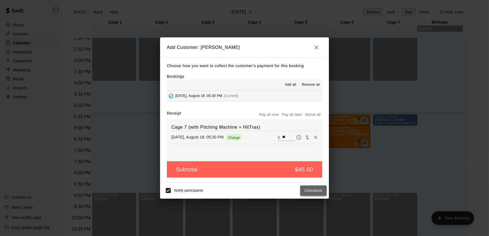
click at [309, 191] on button "Checkout" at bounding box center [313, 191] width 26 height 10
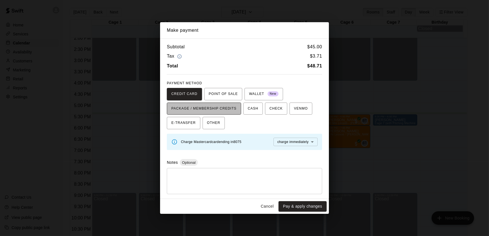
click at [204, 107] on span "PACKAGE / MEMBERSHIP CREDITS" at bounding box center [203, 108] width 65 height 9
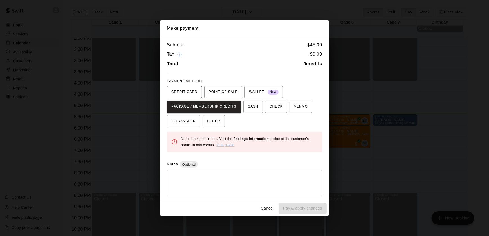
click at [182, 95] on span "CREDIT CARD" at bounding box center [184, 92] width 26 height 9
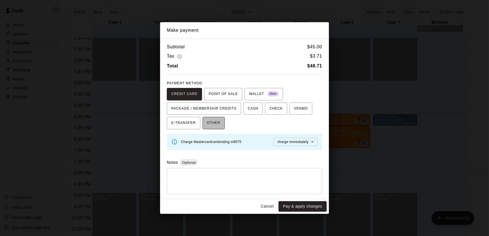
click at [211, 122] on span "OTHER" at bounding box center [213, 123] width 13 height 9
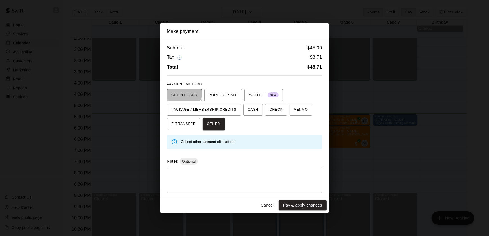
click at [183, 91] on span "CREDIT CARD" at bounding box center [184, 95] width 26 height 9
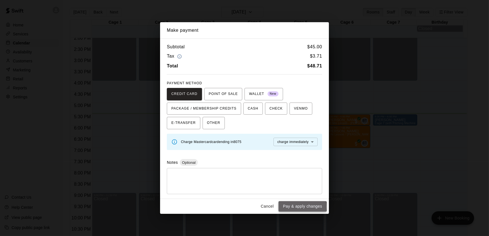
click at [301, 207] on button "Pay & apply changes" at bounding box center [302, 206] width 48 height 10
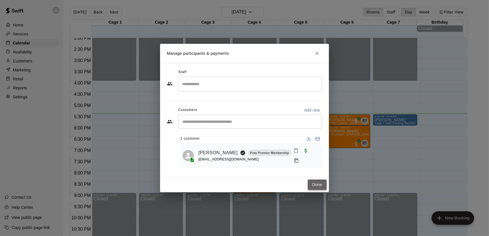
click at [310, 186] on button "Done" at bounding box center [317, 185] width 19 height 10
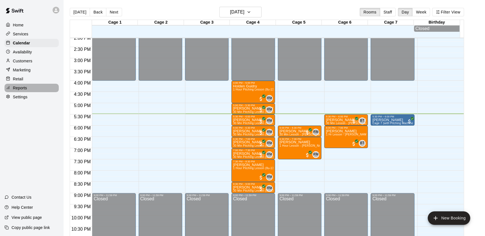
click at [28, 87] on div "Reports" at bounding box center [31, 88] width 54 height 8
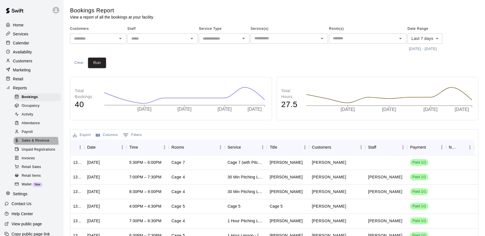
click at [35, 144] on span "Sales & Revenue" at bounding box center [36, 141] width 28 height 6
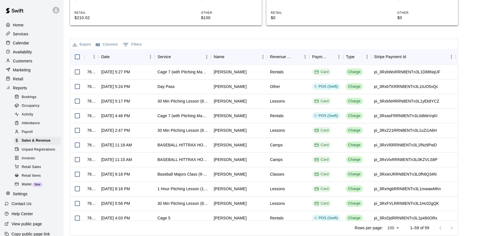
scroll to position [169, 0]
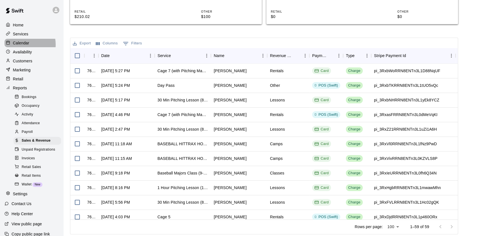
click at [19, 45] on p "Calendar" at bounding box center [21, 43] width 16 height 6
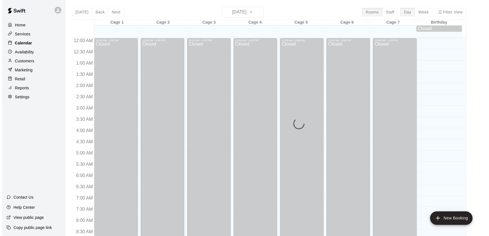
scroll to position [317, 0]
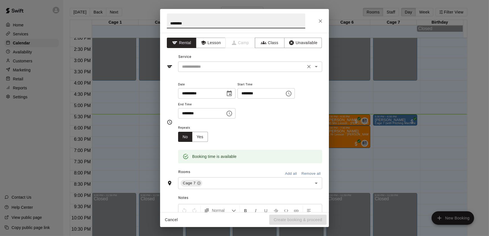
type input "********"
click at [210, 66] on input "text" at bounding box center [242, 66] width 124 height 7
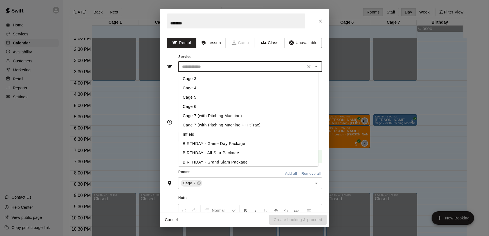
click at [214, 126] on li "Cage 7 (with Pitching Machine + HitTrax)" at bounding box center [248, 125] width 140 height 9
type input "**********"
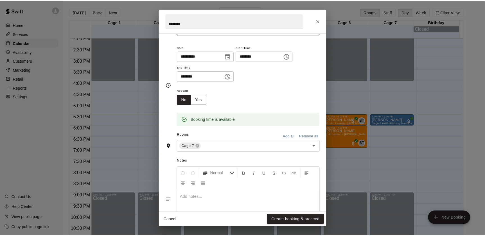
scroll to position [67, 0]
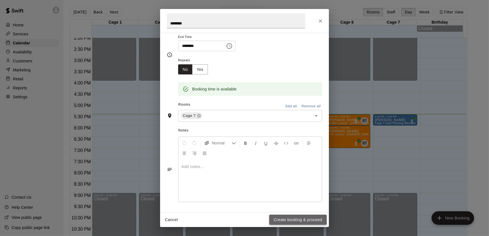
click at [287, 219] on button "Create booking & proceed" at bounding box center [297, 220] width 57 height 10
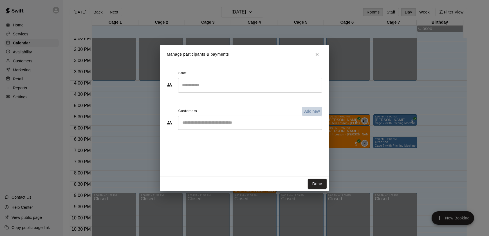
click at [318, 111] on p "Add new" at bounding box center [312, 112] width 16 height 6
select select "**"
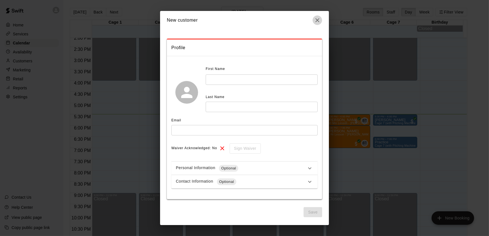
click at [315, 22] on icon "button" at bounding box center [317, 20] width 4 height 4
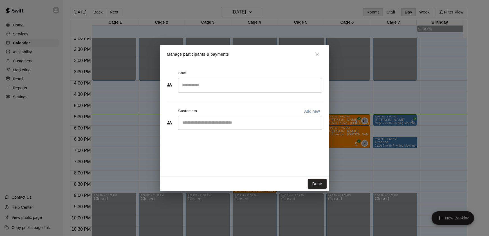
click at [227, 123] on input "Start typing to search customers..." at bounding box center [249, 123] width 139 height 6
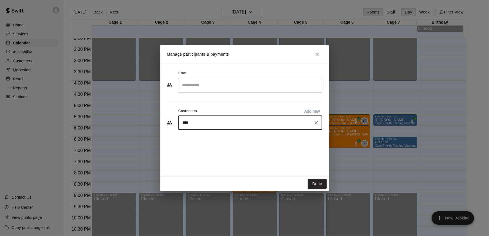
type input "*****"
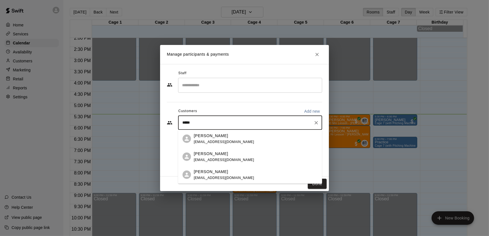
click at [201, 140] on span "[EMAIL_ADDRESS][DOMAIN_NAME]" at bounding box center [224, 142] width 60 height 4
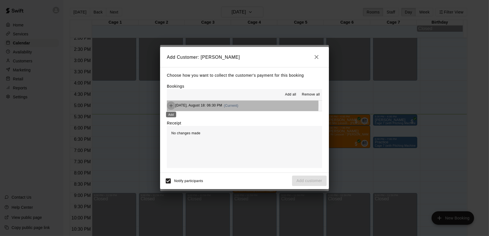
click at [171, 105] on icon "Add" at bounding box center [171, 106] width 6 height 6
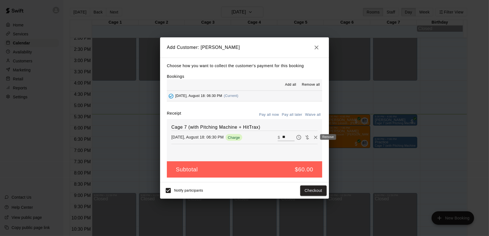
click at [313, 137] on icon "Remove" at bounding box center [316, 138] width 6 height 6
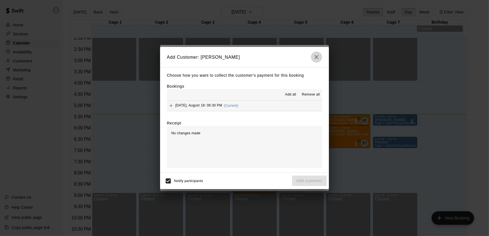
click at [318, 57] on icon "button" at bounding box center [316, 57] width 7 height 7
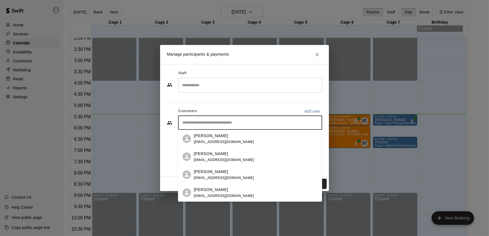
click at [216, 122] on input "Start typing to search customers..." at bounding box center [249, 123] width 139 height 6
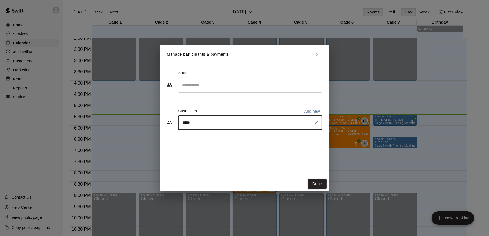
type input "******"
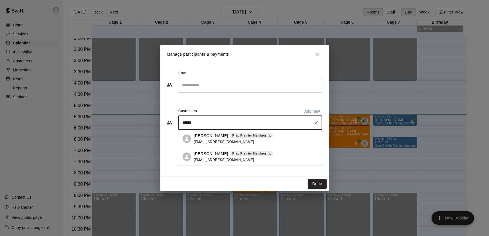
click at [203, 136] on p "[PERSON_NAME]" at bounding box center [211, 136] width 34 height 6
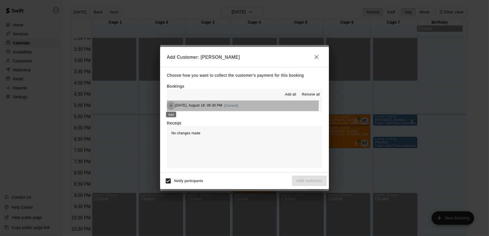
click at [170, 104] on icon "Add" at bounding box center [171, 106] width 6 height 6
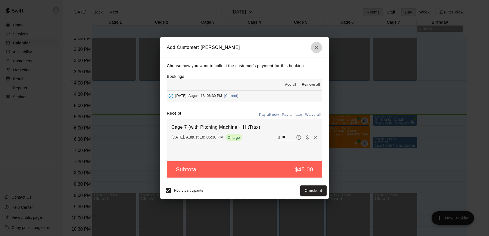
click at [314, 47] on icon "button" at bounding box center [316, 47] width 7 height 7
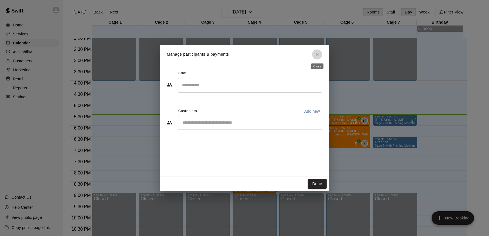
click at [316, 55] on icon "Close" at bounding box center [317, 55] width 6 height 6
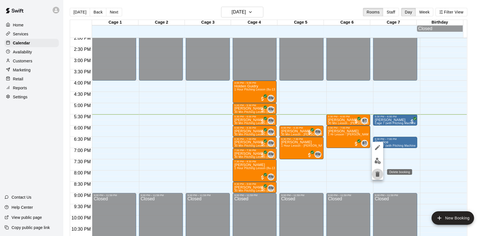
click at [377, 175] on icon "delete" at bounding box center [377, 174] width 4 height 5
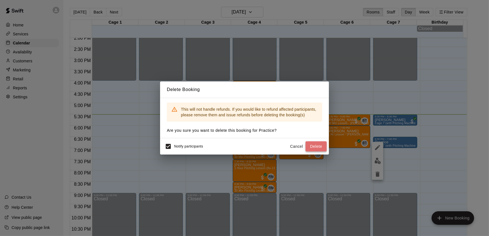
click at [317, 147] on button "Delete" at bounding box center [315, 146] width 21 height 10
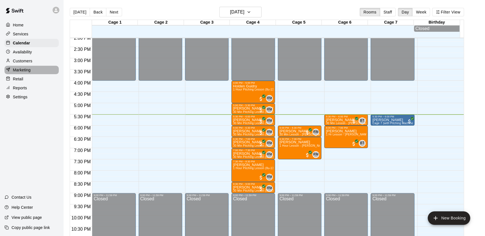
click at [23, 70] on p "Marketing" at bounding box center [22, 70] width 18 height 6
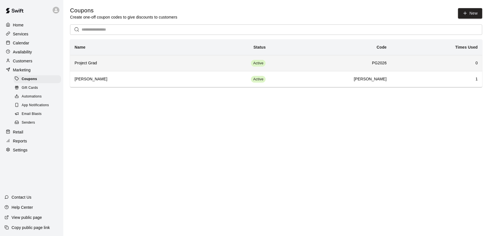
click at [292, 60] on td "PG2026" at bounding box center [330, 63] width 121 height 16
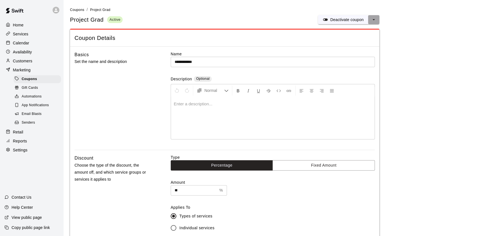
click at [371, 20] on icon "select merge strategy" at bounding box center [374, 20] width 6 height 6
click at [345, 76] on div "Description Optional" at bounding box center [273, 79] width 204 height 6
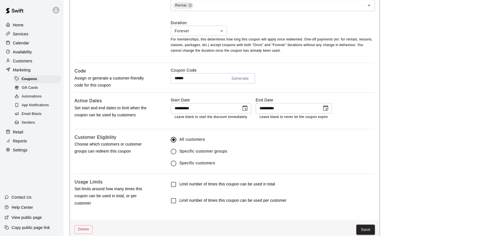
scroll to position [293, 0]
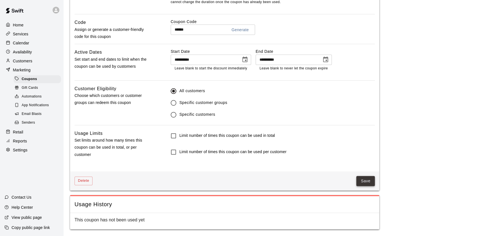
click at [364, 181] on button "Save" at bounding box center [365, 181] width 19 height 10
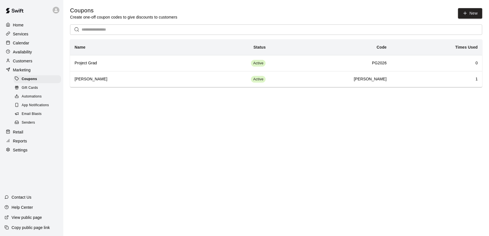
click at [20, 135] on p "Retail" at bounding box center [18, 132] width 10 height 6
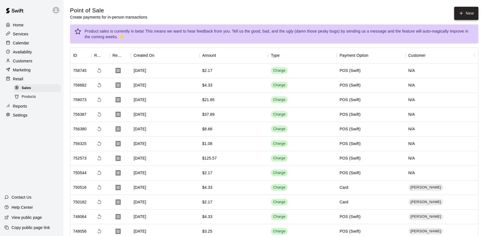
click at [469, 11] on button "New" at bounding box center [466, 13] width 24 height 13
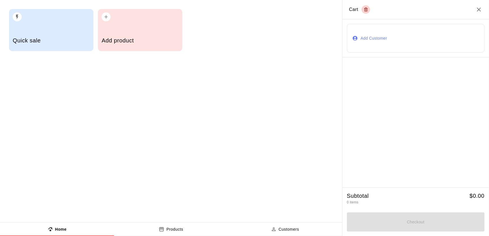
click at [181, 229] on p "Products" at bounding box center [174, 230] width 17 height 6
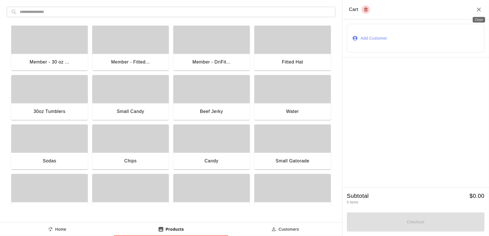
click at [481, 10] on icon "Close" at bounding box center [478, 9] width 7 height 7
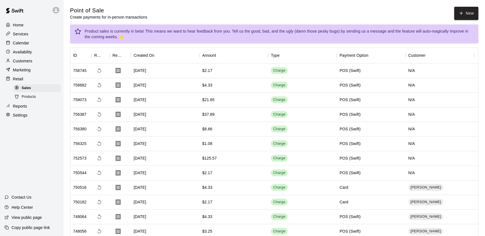
click at [35, 70] on div "Marketing" at bounding box center [31, 70] width 54 height 8
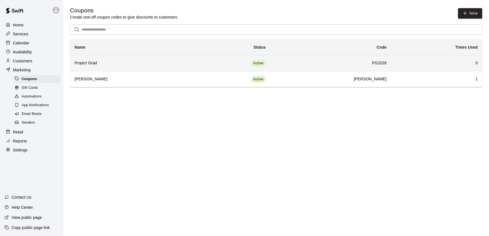
click at [311, 69] on td "PG2026" at bounding box center [330, 63] width 121 height 16
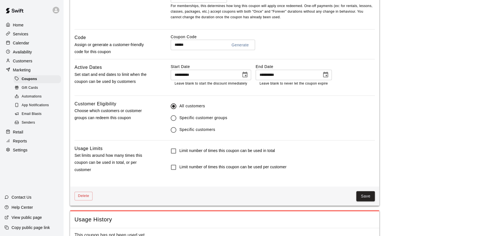
scroll to position [293, 0]
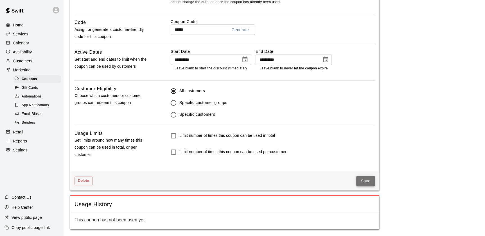
click at [372, 181] on button "Save" at bounding box center [365, 181] width 19 height 10
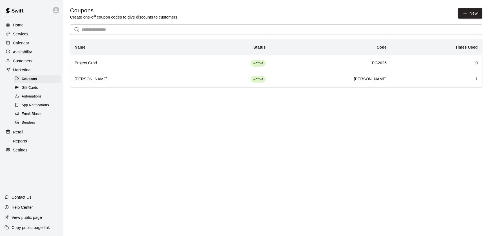
click at [42, 45] on div "Calendar" at bounding box center [31, 43] width 54 height 8
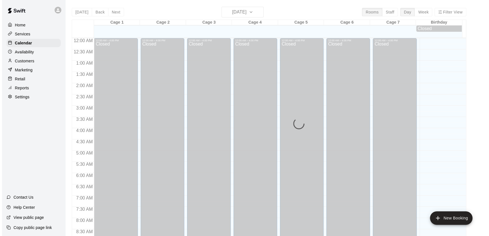
scroll to position [317, 0]
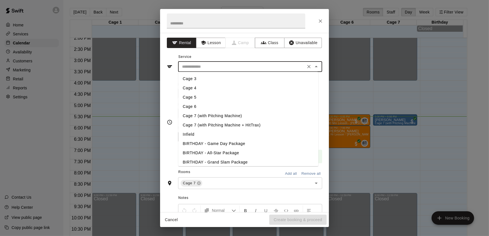
click at [205, 69] on input "text" at bounding box center [242, 66] width 124 height 7
click at [197, 107] on li "Cage 6" at bounding box center [248, 106] width 140 height 9
type input "******"
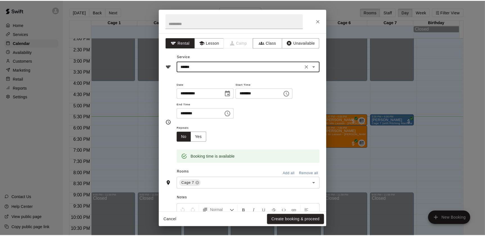
scroll to position [67, 0]
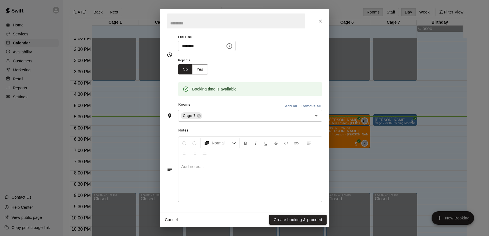
click at [297, 218] on button "Create booking & proceed" at bounding box center [297, 220] width 57 height 10
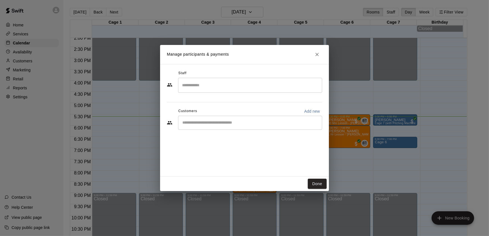
click at [207, 126] on div "​" at bounding box center [250, 123] width 144 height 14
click at [313, 183] on button "Done" at bounding box center [317, 184] width 19 height 10
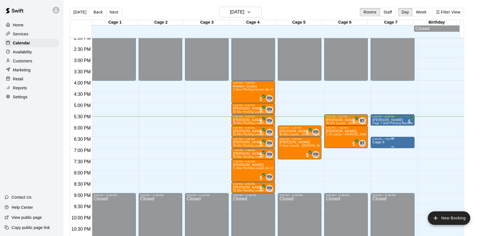
click at [382, 140] on div "6:30 PM – 7:00 PM" at bounding box center [392, 139] width 40 height 3
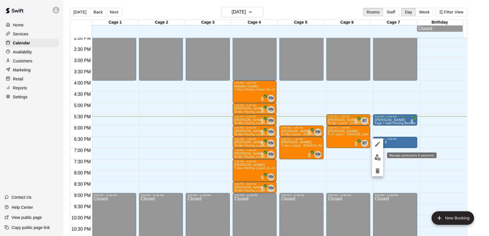
click at [377, 159] on img "edit" at bounding box center [377, 157] width 6 height 6
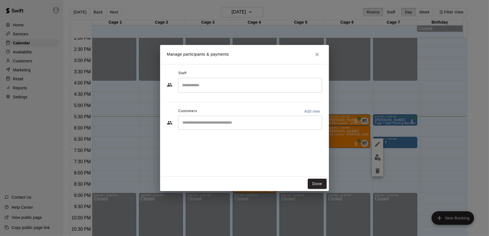
click at [397, 170] on div "Manage participants & payments Staff ​ Customers Add new ​ Done" at bounding box center [244, 118] width 489 height 236
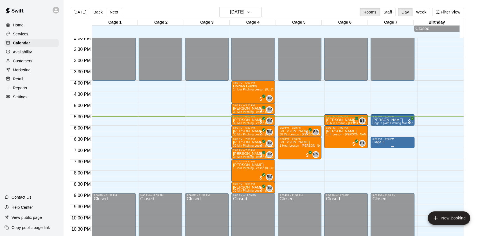
click at [380, 142] on p "Cage 6" at bounding box center [378, 142] width 12 height 0
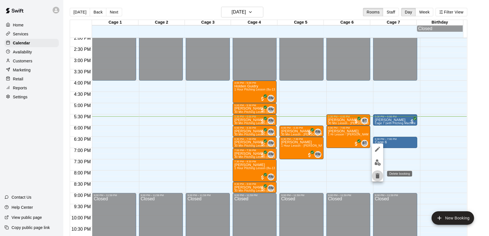
click at [380, 177] on icon "delete" at bounding box center [377, 176] width 7 height 7
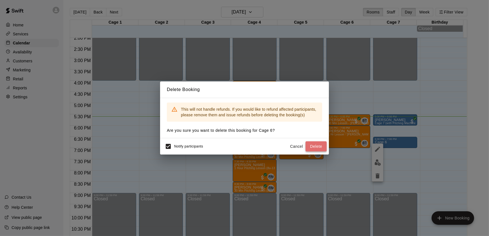
click at [323, 143] on button "Delete" at bounding box center [315, 146] width 21 height 10
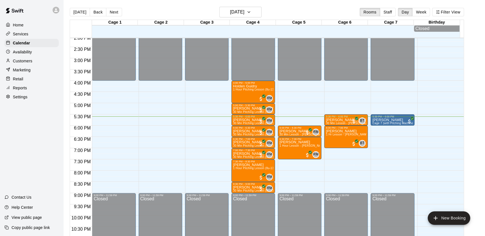
click at [42, 83] on div "Retail" at bounding box center [31, 79] width 54 height 8
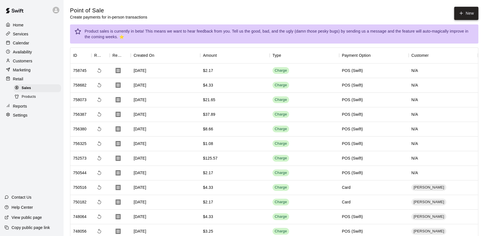
click at [461, 15] on icon "button" at bounding box center [461, 13] width 5 height 5
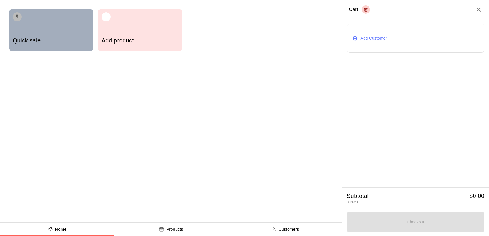
click at [62, 48] on div "Quick sale" at bounding box center [51, 41] width 77 height 20
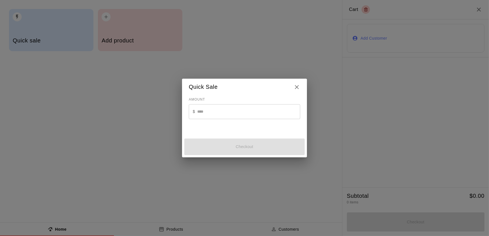
click at [204, 112] on input "text" at bounding box center [248, 111] width 103 height 15
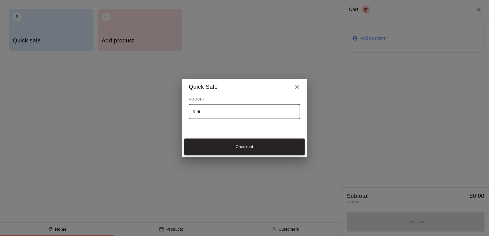
type input "**"
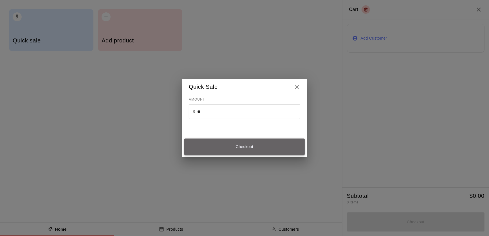
click at [249, 151] on button "Checkout" at bounding box center [244, 147] width 120 height 17
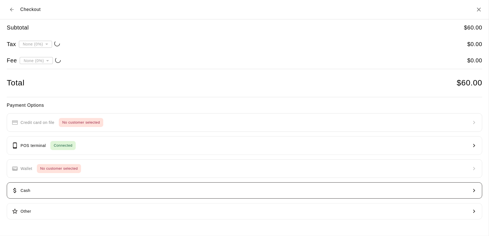
type input "**********"
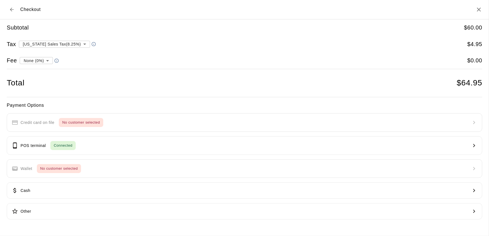
click at [149, 225] on div "**********" at bounding box center [244, 124] width 489 height 210
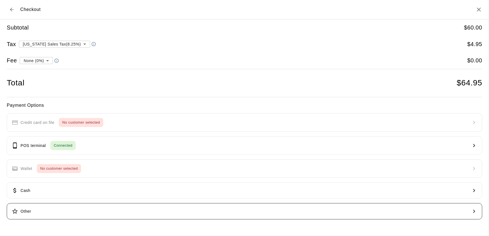
click at [135, 210] on button "Other" at bounding box center [244, 211] width 475 height 16
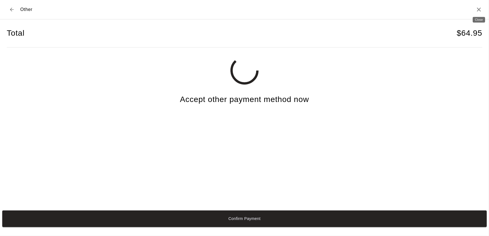
click at [476, 9] on icon "Close" at bounding box center [478, 9] width 7 height 7
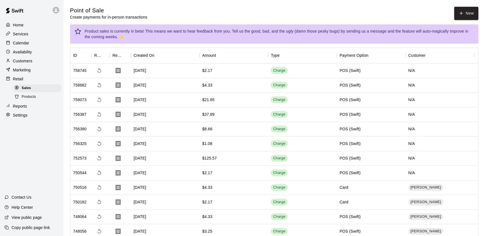
click at [26, 45] on p "Calendar" at bounding box center [21, 43] width 16 height 6
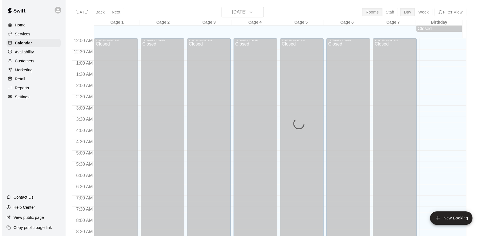
scroll to position [317, 0]
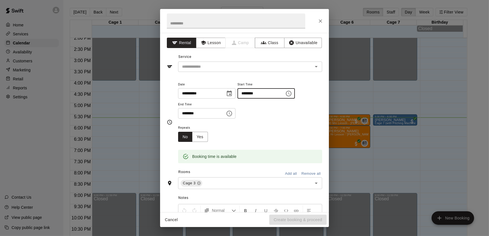
click at [257, 95] on input "********" at bounding box center [258, 93] width 43 height 10
type input "********"
click at [191, 113] on input "********" at bounding box center [199, 113] width 43 height 10
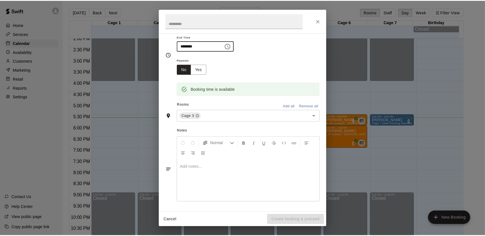
scroll to position [0, 0]
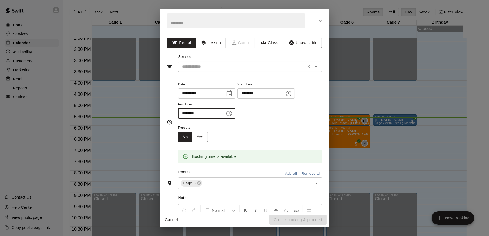
type input "********"
click at [198, 69] on input "text" at bounding box center [242, 66] width 124 height 7
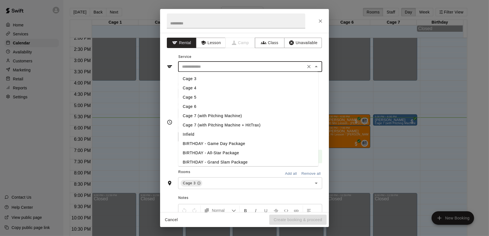
click at [188, 77] on li "Cage 3" at bounding box center [248, 78] width 140 height 9
type input "******"
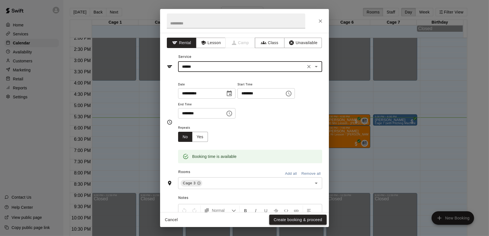
click at [276, 218] on button "Create booking & proceed" at bounding box center [297, 220] width 57 height 10
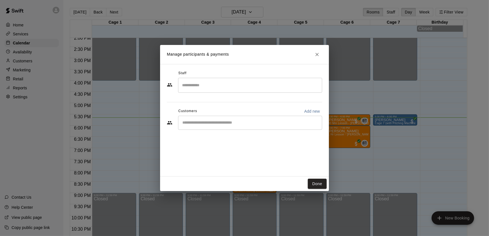
click at [218, 121] on input "Start typing to search customers..." at bounding box center [249, 123] width 139 height 6
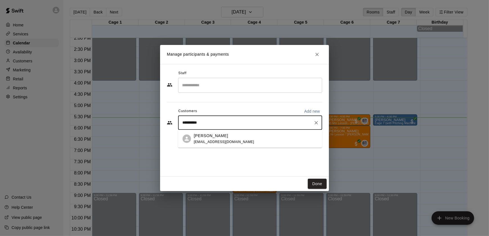
type input "**********"
click at [231, 140] on span "[EMAIL_ADDRESS][DOMAIN_NAME]" at bounding box center [224, 142] width 60 height 4
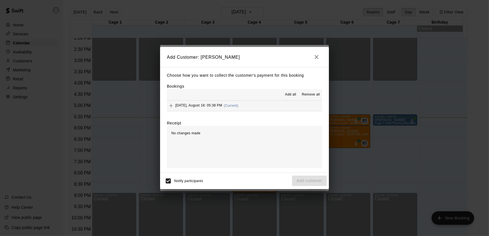
click at [229, 106] on span "(Current)" at bounding box center [231, 106] width 15 height 4
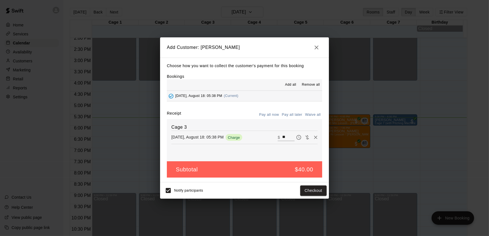
click at [285, 135] on input "**" at bounding box center [288, 137] width 12 height 7
type input "*"
type input "**"
click at [316, 189] on button "Checkout" at bounding box center [313, 191] width 26 height 10
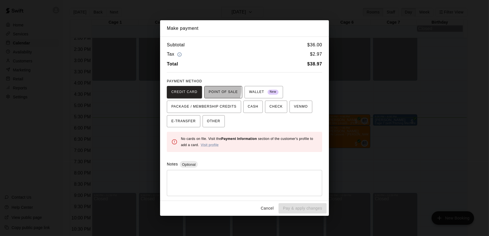
click at [209, 89] on span "POINT OF SALE" at bounding box center [223, 92] width 29 height 9
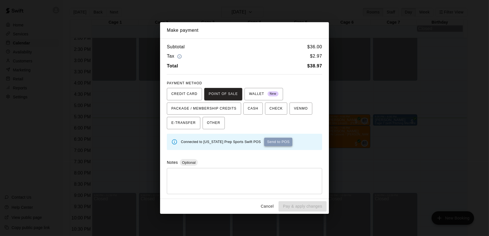
click at [267, 140] on button "Send to POS" at bounding box center [278, 142] width 28 height 8
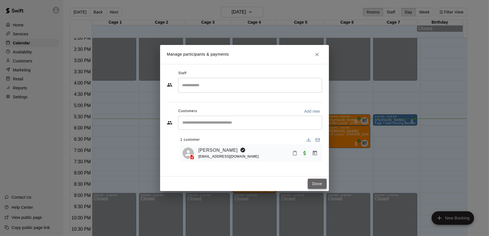
click at [320, 184] on button "Done" at bounding box center [317, 184] width 19 height 10
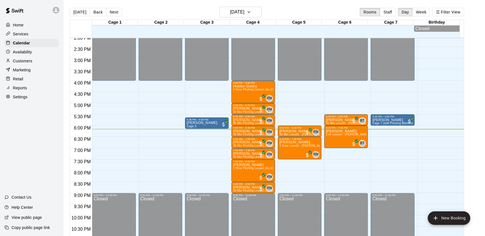
scroll to position [320, 0]
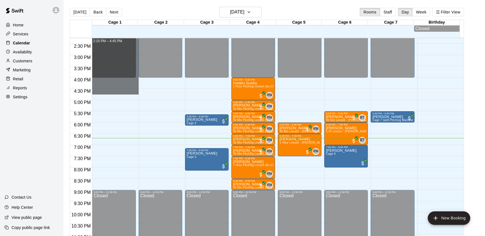
drag, startPoint x: 92, startPoint y: 92, endPoint x: 20, endPoint y: 41, distance: 88.4
click at [20, 41] on div "Home Services Calendar Availability Customers Marketing Retail Reports Settings…" at bounding box center [242, 122] width 485 height 245
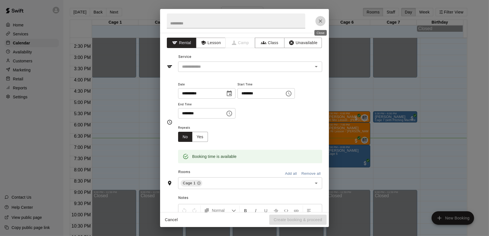
click at [323, 22] on button "Close" at bounding box center [320, 21] width 10 height 10
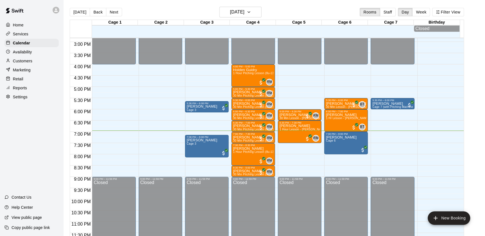
scroll to position [334, 0]
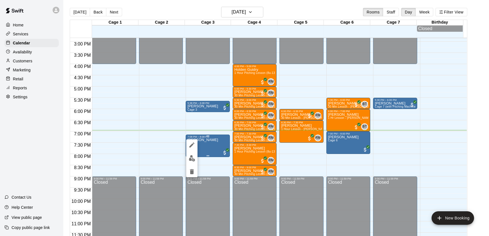
click at [222, 142] on div at bounding box center [244, 118] width 489 height 236
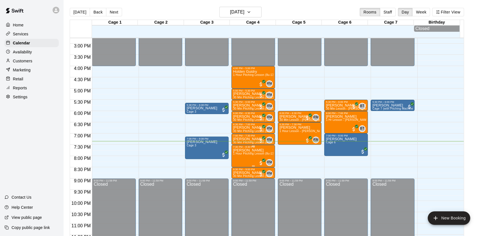
scroll to position [332, 0]
click at [14, 67] on div "Marketing" at bounding box center [31, 70] width 54 height 8
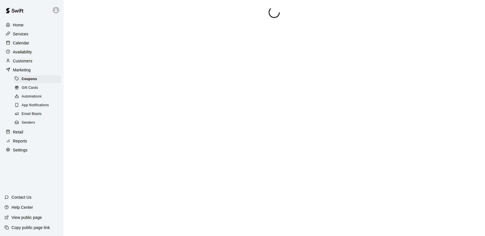
click at [21, 62] on p "Customers" at bounding box center [22, 61] width 19 height 6
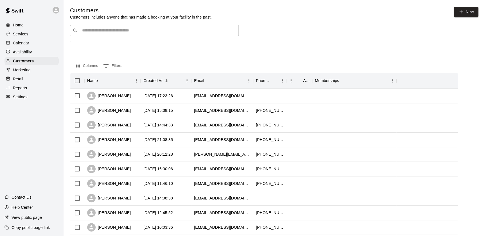
click at [5, 53] on div "Availability" at bounding box center [31, 52] width 54 height 8
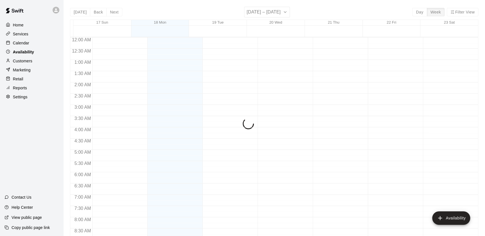
scroll to position [334, 0]
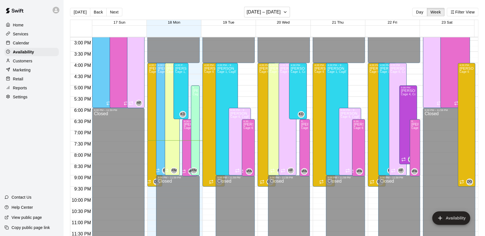
click at [22, 37] on div "Services" at bounding box center [31, 34] width 54 height 8
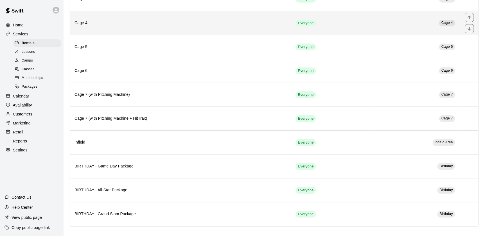
scroll to position [69, 0]
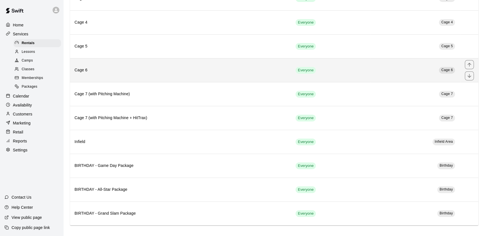
click at [212, 72] on h6 "Cage 6" at bounding box center [180, 70] width 212 height 6
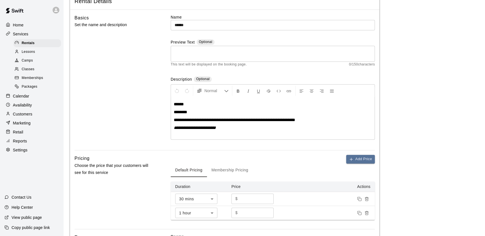
scroll to position [37, 0]
click at [32, 28] on div "Home" at bounding box center [31, 25] width 54 height 8
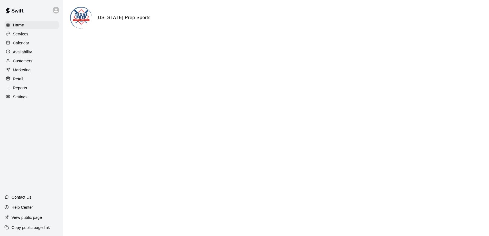
click at [32, 33] on div "Services" at bounding box center [31, 34] width 54 height 8
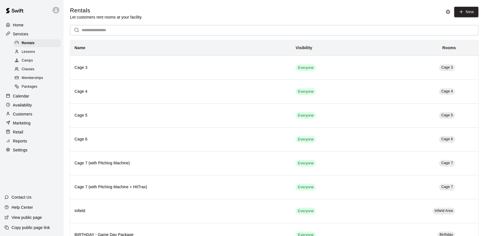
click at [42, 96] on div "Calendar" at bounding box center [31, 96] width 54 height 8
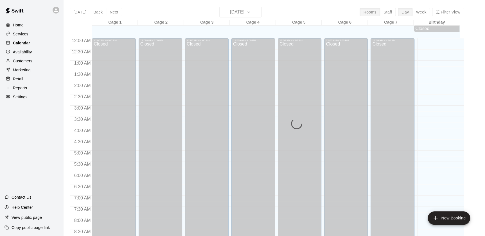
scroll to position [317, 0]
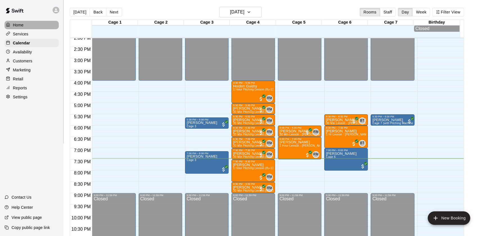
click at [15, 28] on div "Home" at bounding box center [31, 25] width 54 height 8
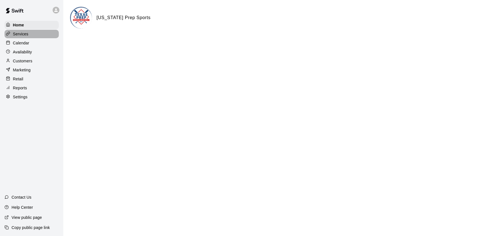
click at [20, 34] on p "Services" at bounding box center [20, 34] width 15 height 6
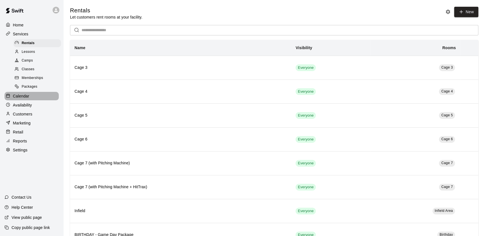
click at [41, 99] on div "Calendar" at bounding box center [31, 96] width 54 height 8
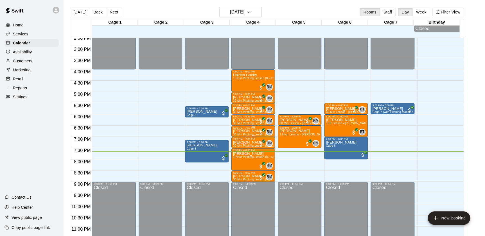
scroll to position [331, 0]
